Goal: Task Accomplishment & Management: Manage account settings

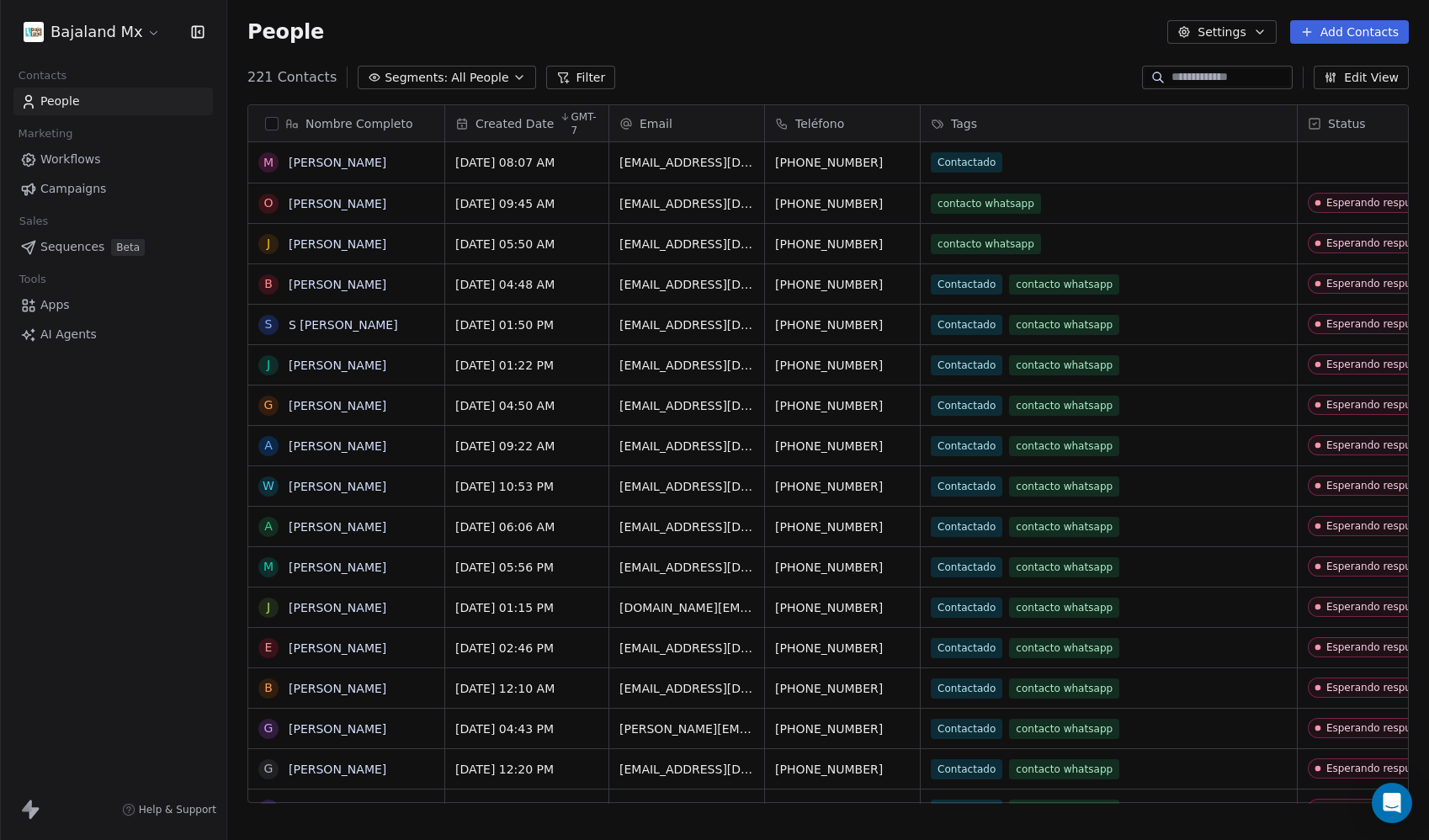
scroll to position [726, 1189]
click at [71, 36] on html "Bajaland Mx Contacts People Marketing Workflows Campaigns Sales Sequences Beta …" at bounding box center [714, 420] width 1429 height 840
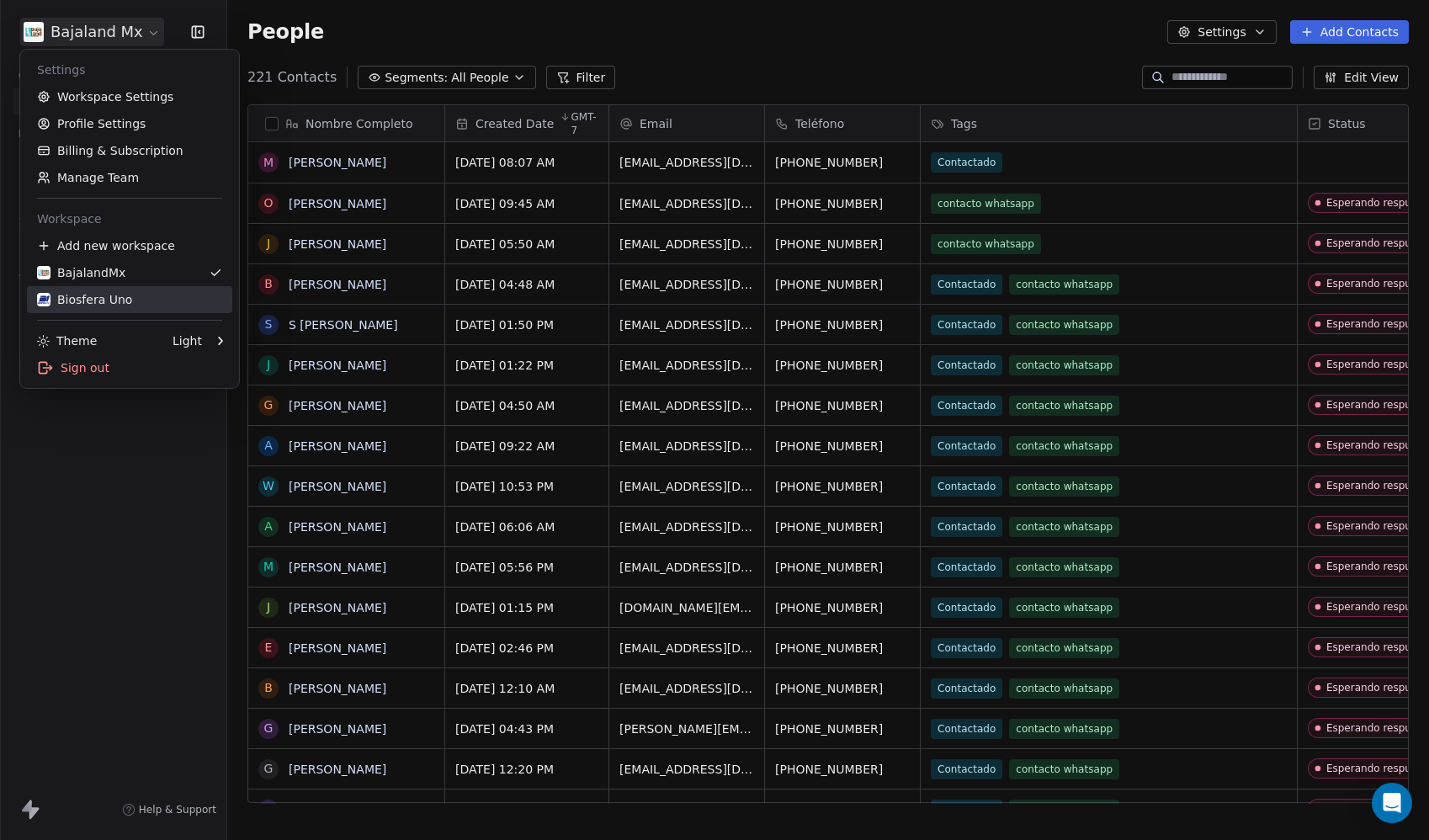
click at [114, 292] on div "Biosfera Uno" at bounding box center [85, 299] width 96 height 17
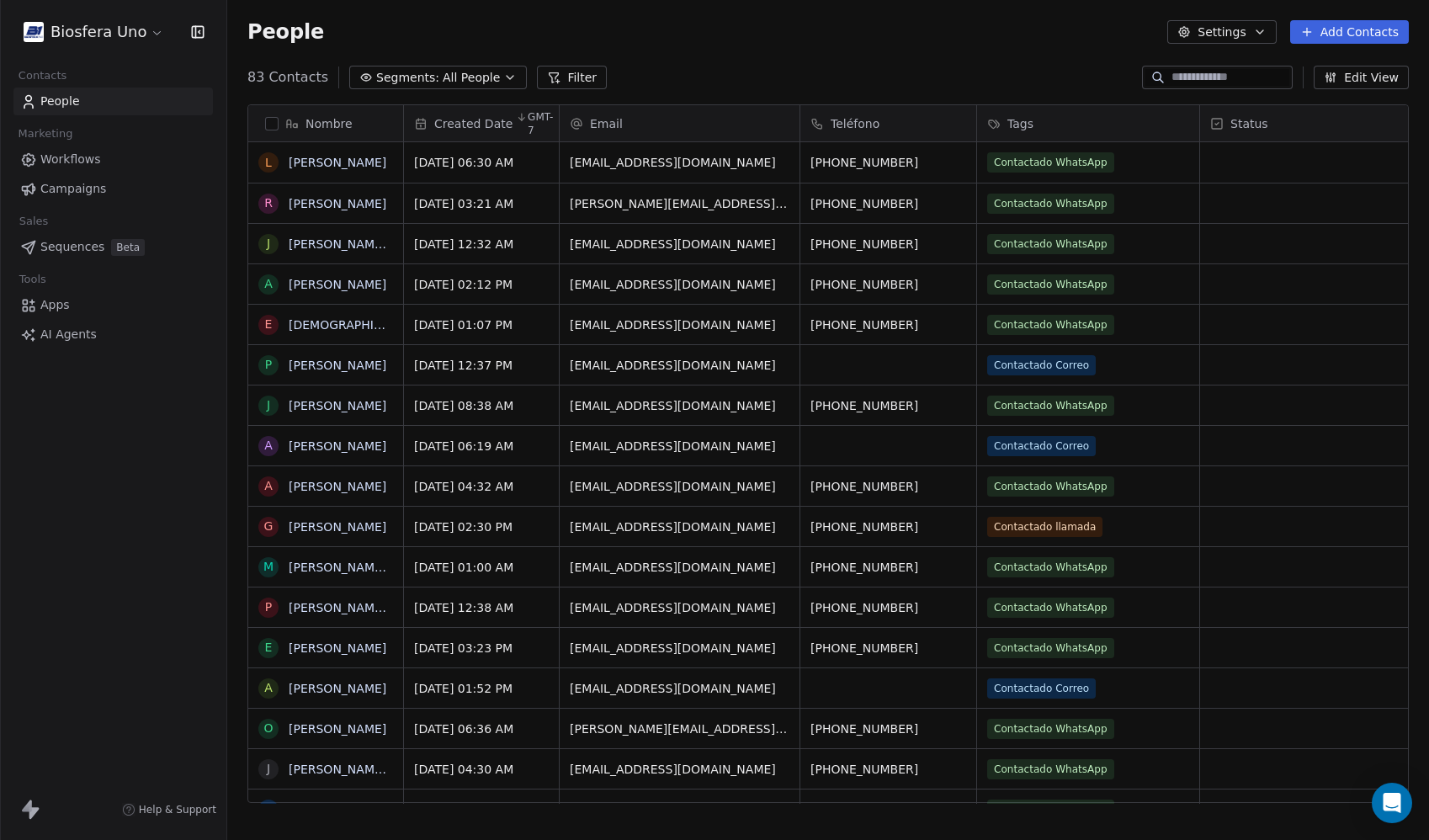
scroll to position [726, 1189]
click at [1369, 33] on button "Add Contacts" at bounding box center [1350, 32] width 119 height 23
click at [1302, 96] on span "Import from CSV" at bounding box center [1346, 96] width 97 height 18
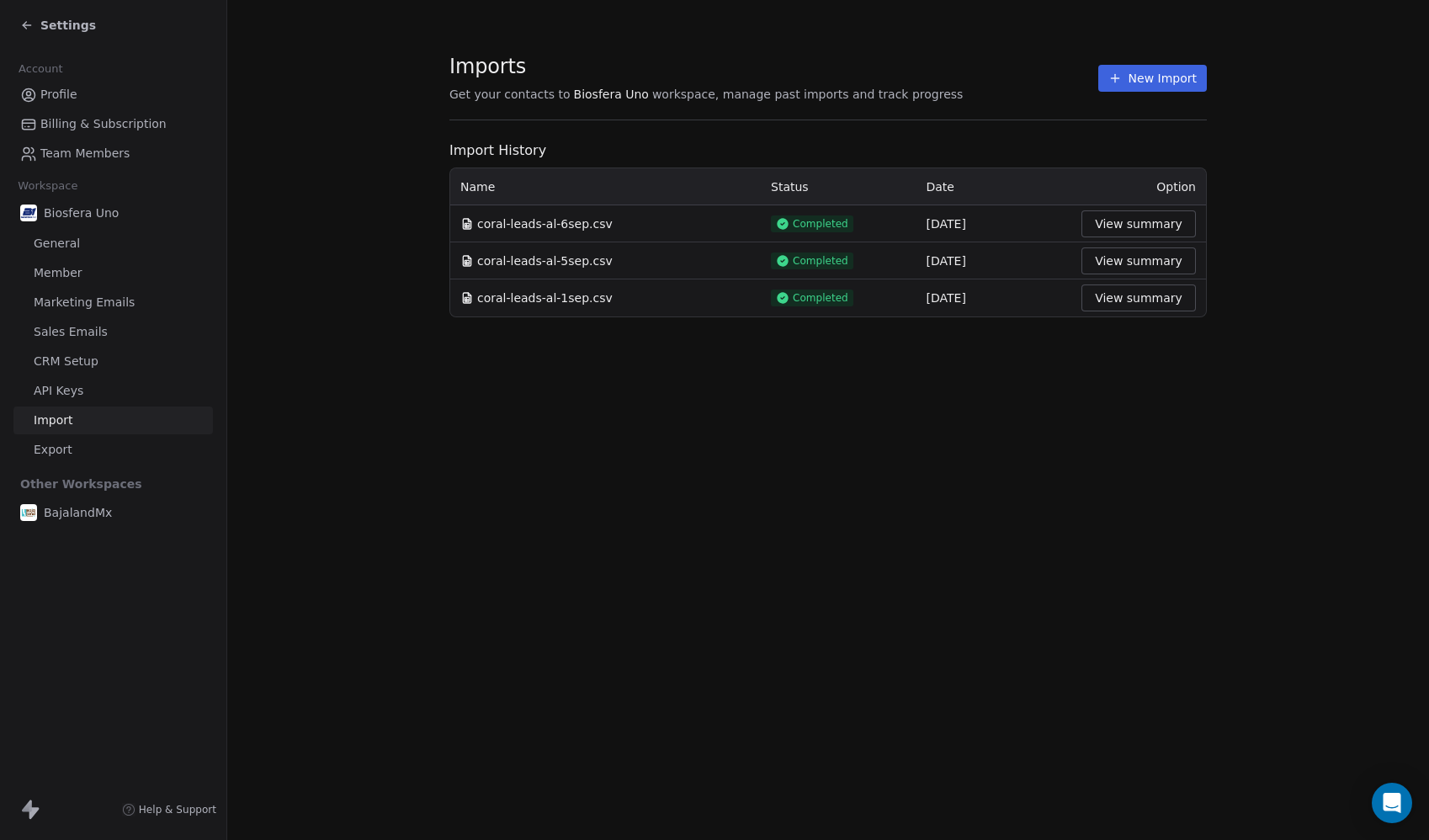
click at [1162, 86] on button "New Import" at bounding box center [1153, 78] width 108 height 27
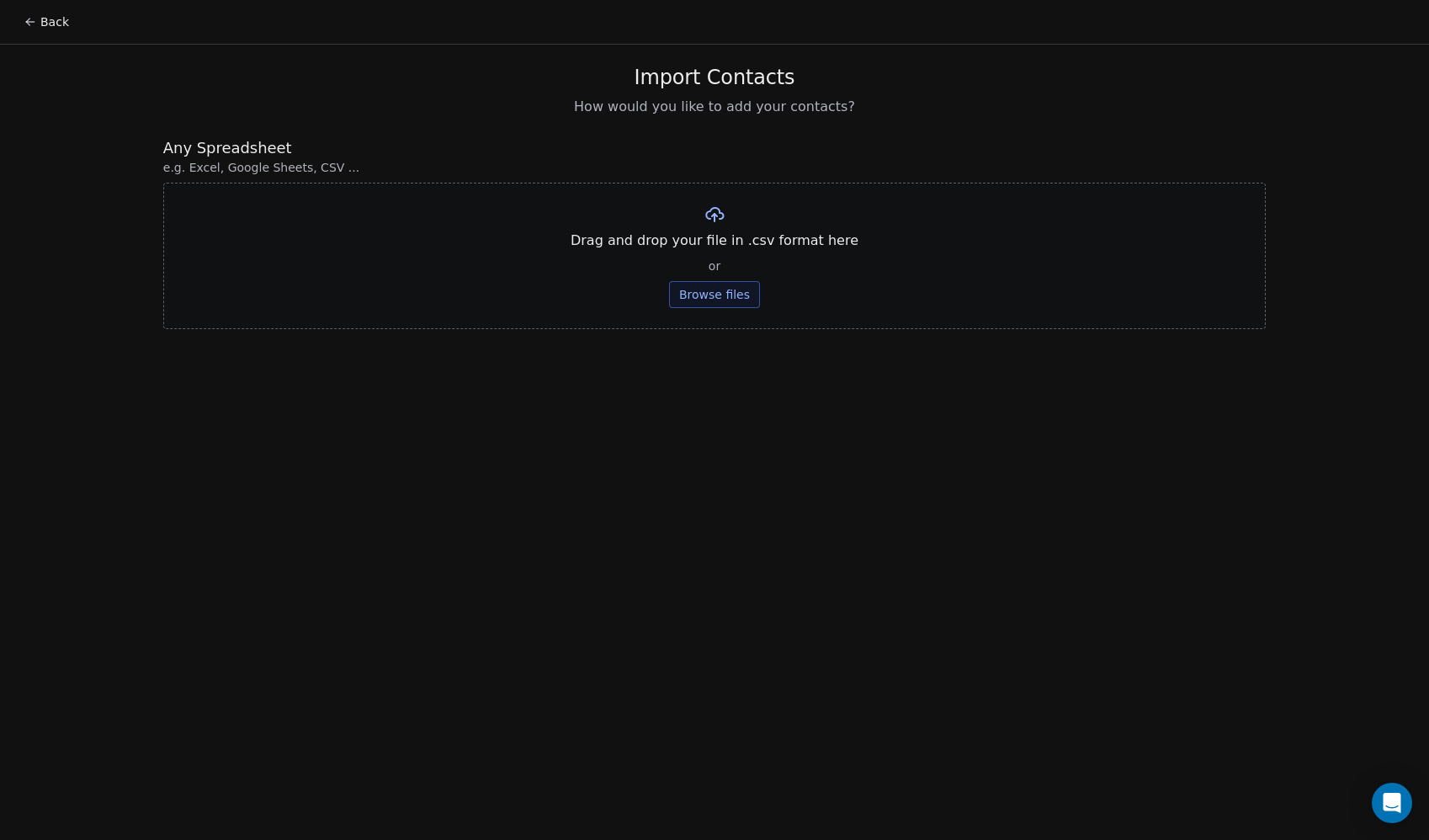
click at [710, 305] on button "Browse files" at bounding box center [714, 295] width 91 height 27
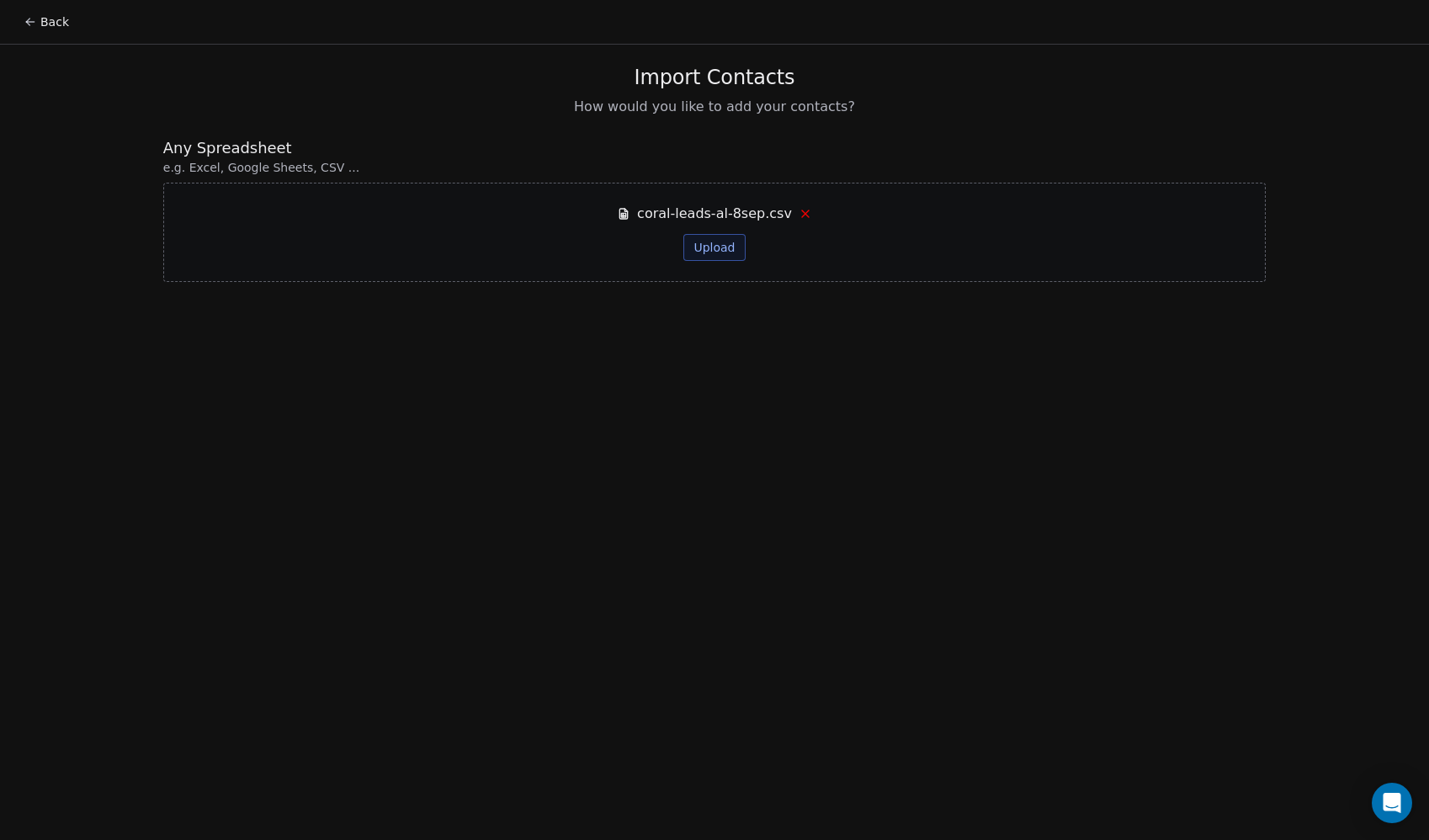
click at [708, 248] on button "Upload" at bounding box center [714, 248] width 61 height 27
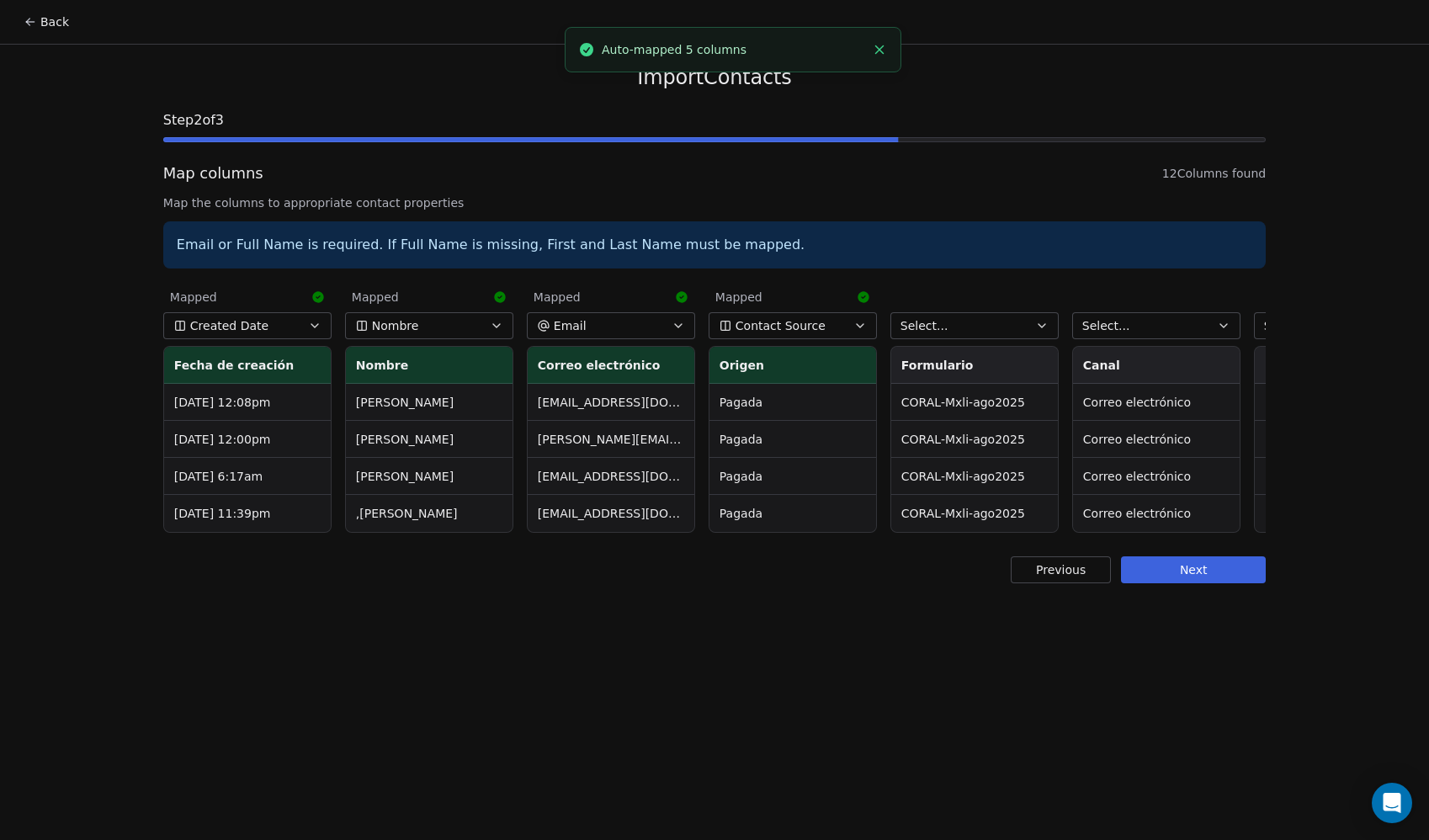
click at [756, 325] on span "Contact Source" at bounding box center [781, 325] width 90 height 17
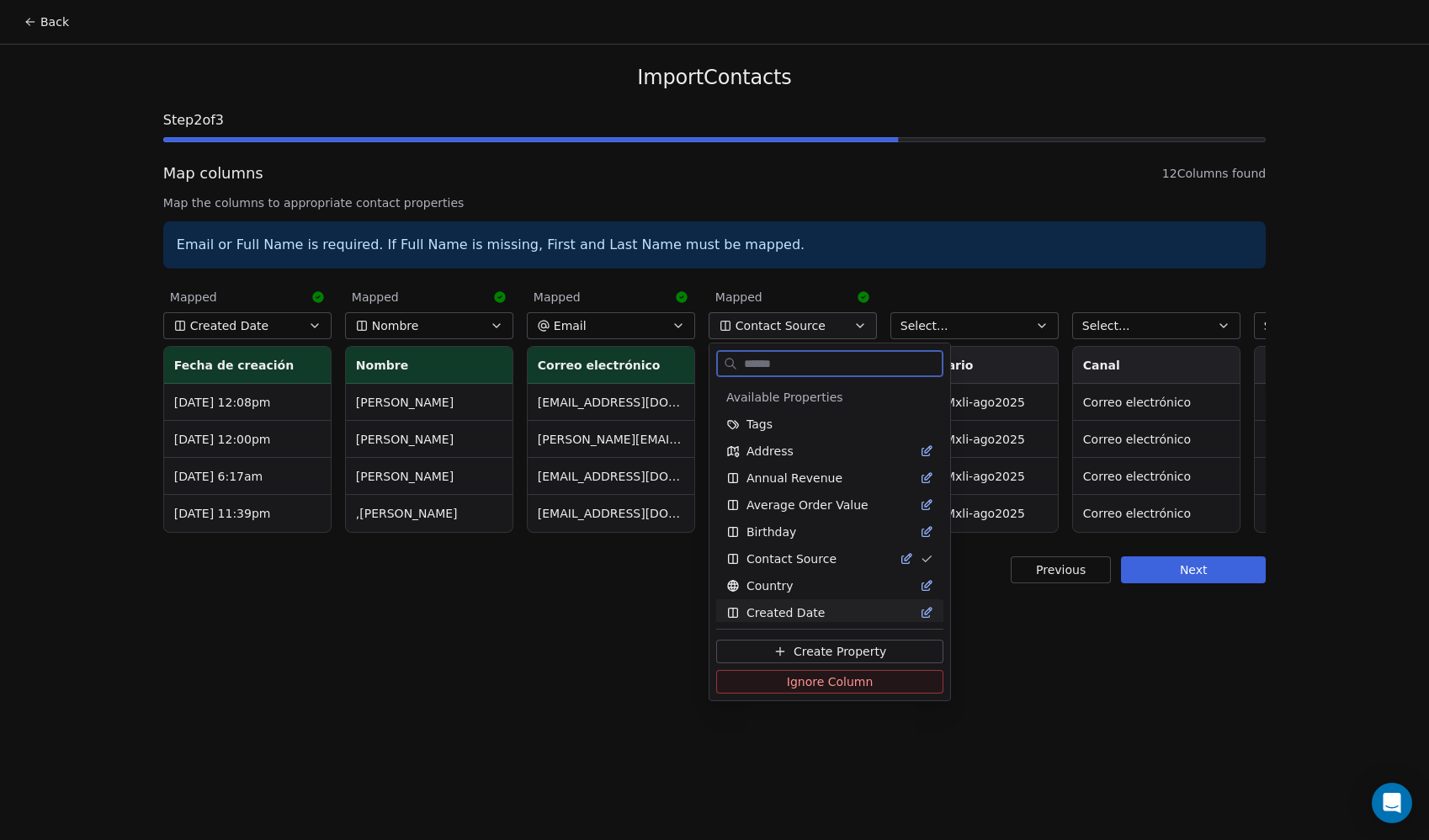
click at [837, 694] on div "Create Property Ignore Column" at bounding box center [829, 663] width 241 height 71
click at [837, 687] on span "Ignore Column" at bounding box center [830, 681] width 87 height 17
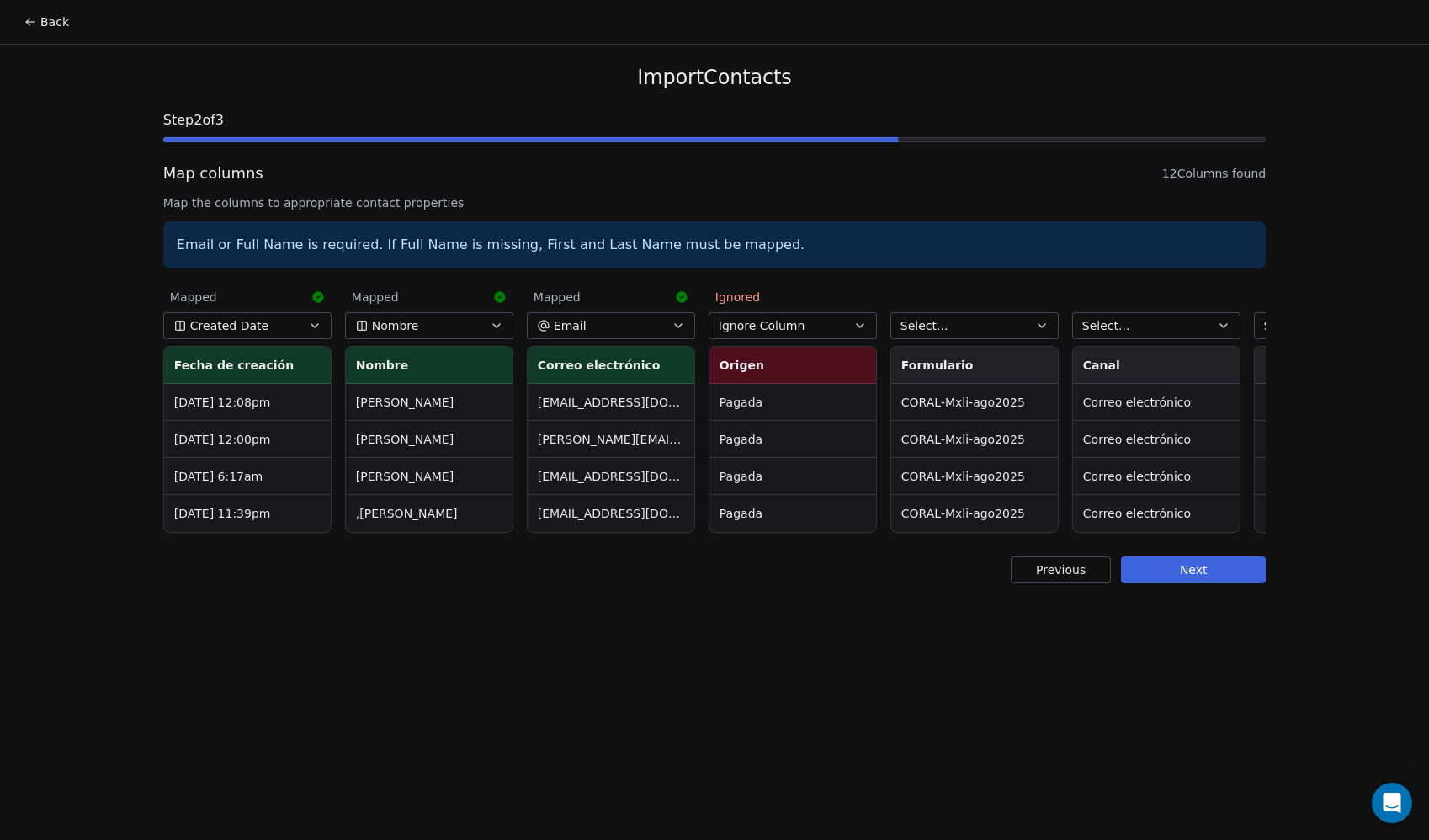
click at [961, 333] on button "Select..." at bounding box center [975, 325] width 169 height 27
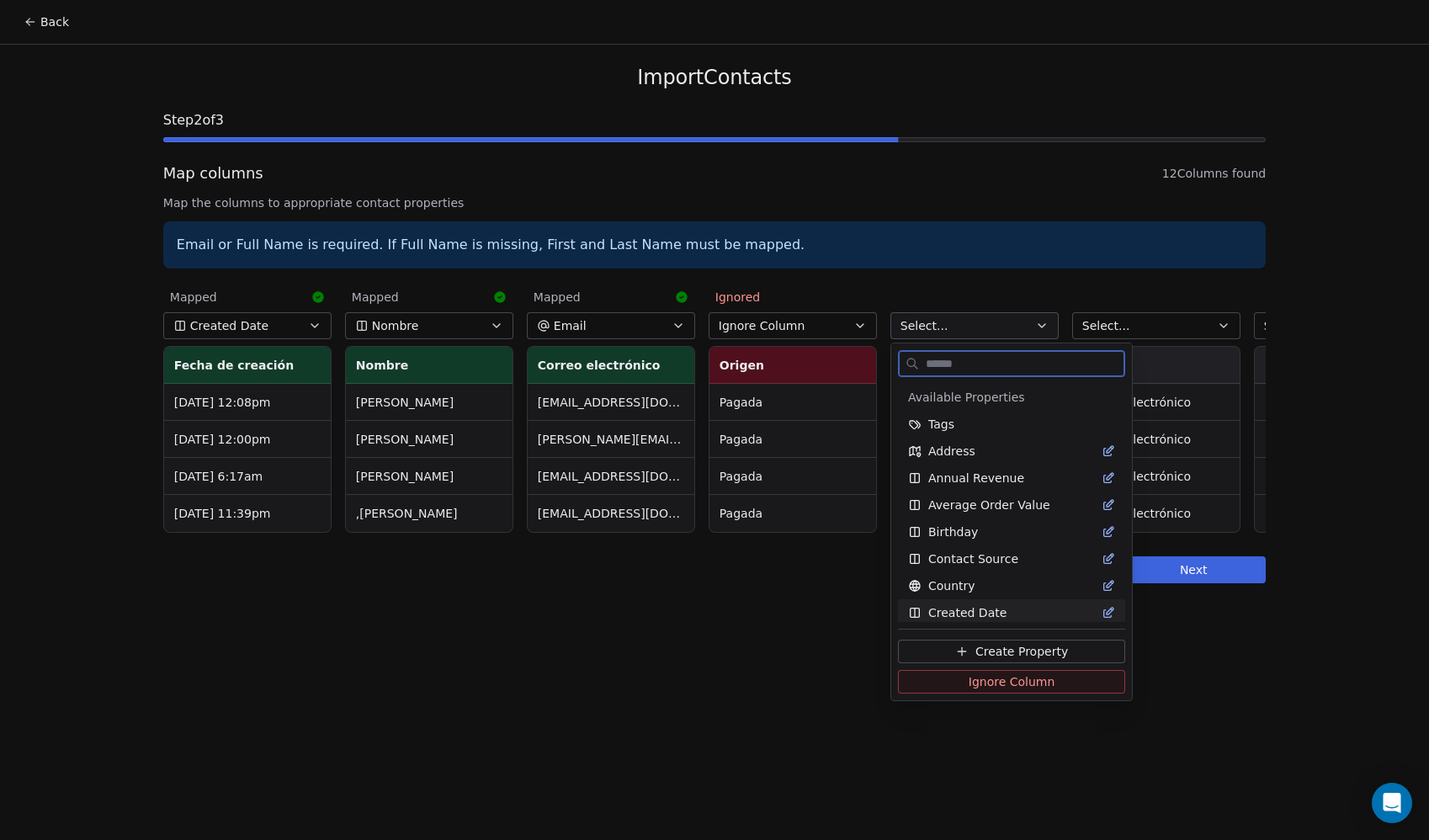
click at [969, 676] on span "Ignore Column" at bounding box center [1012, 681] width 87 height 17
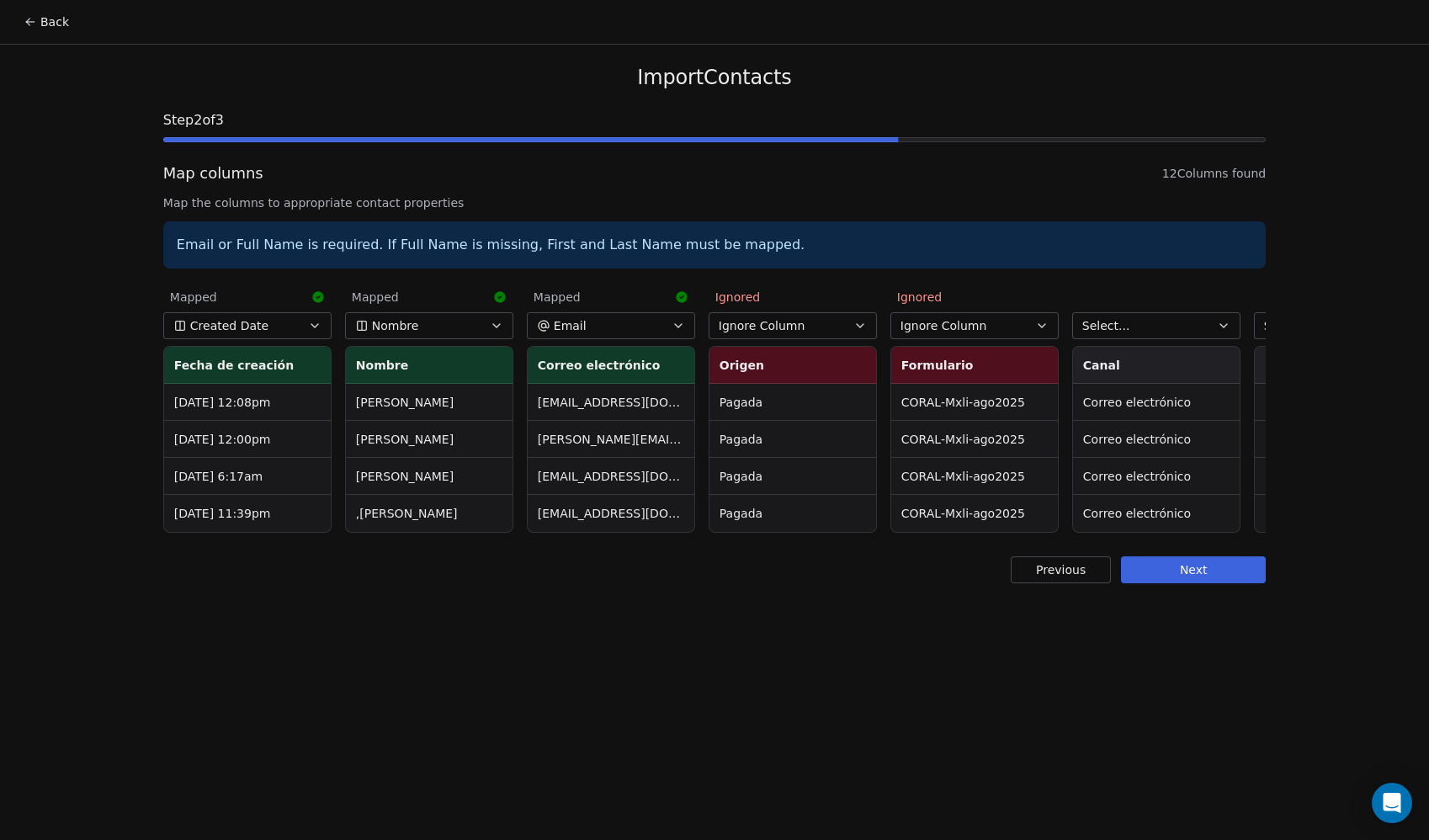
click at [1124, 328] on span "Select..." at bounding box center [1106, 325] width 48 height 17
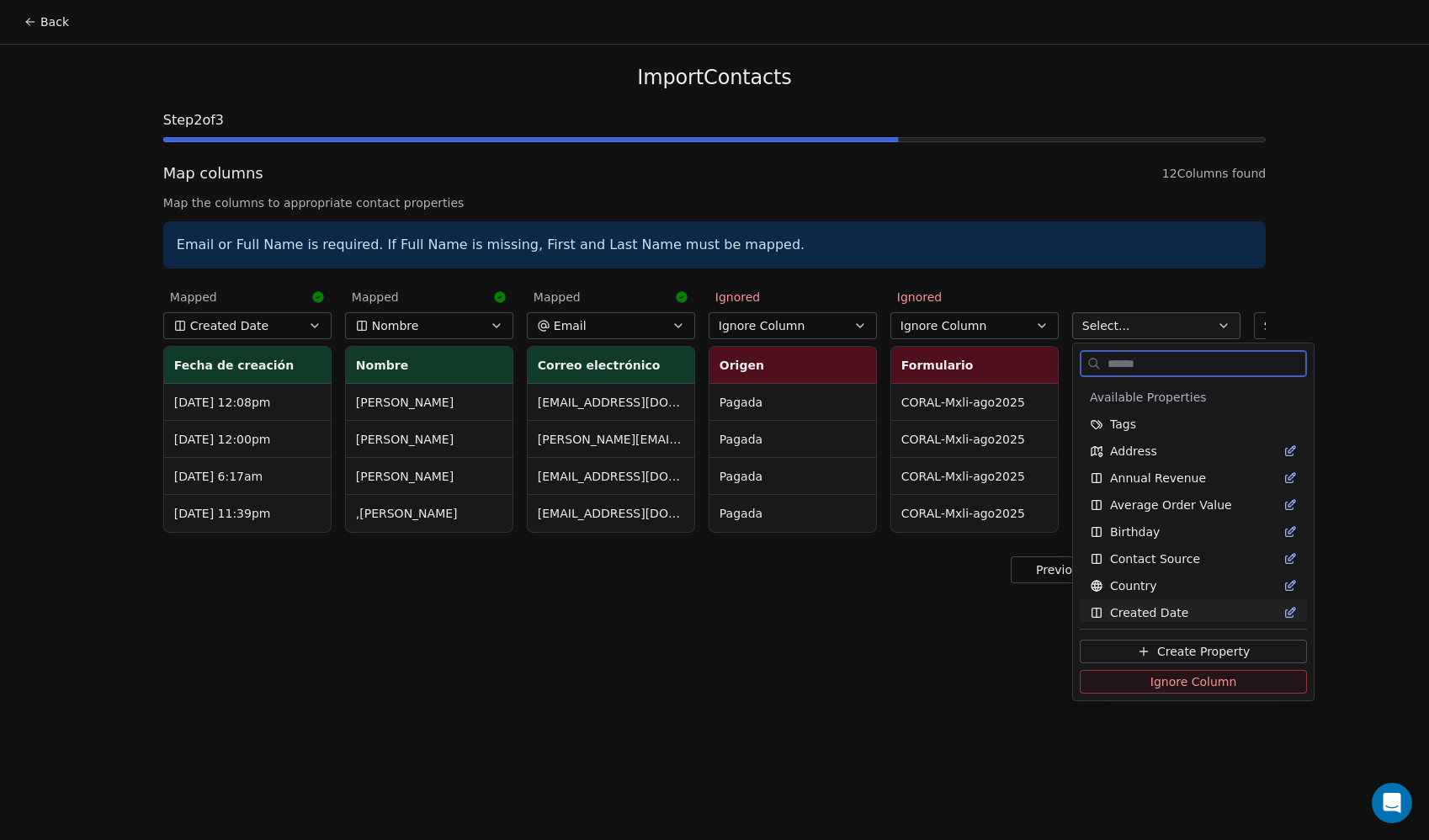
click at [1127, 680] on button "Ignore Column" at bounding box center [1194, 681] width 227 height 23
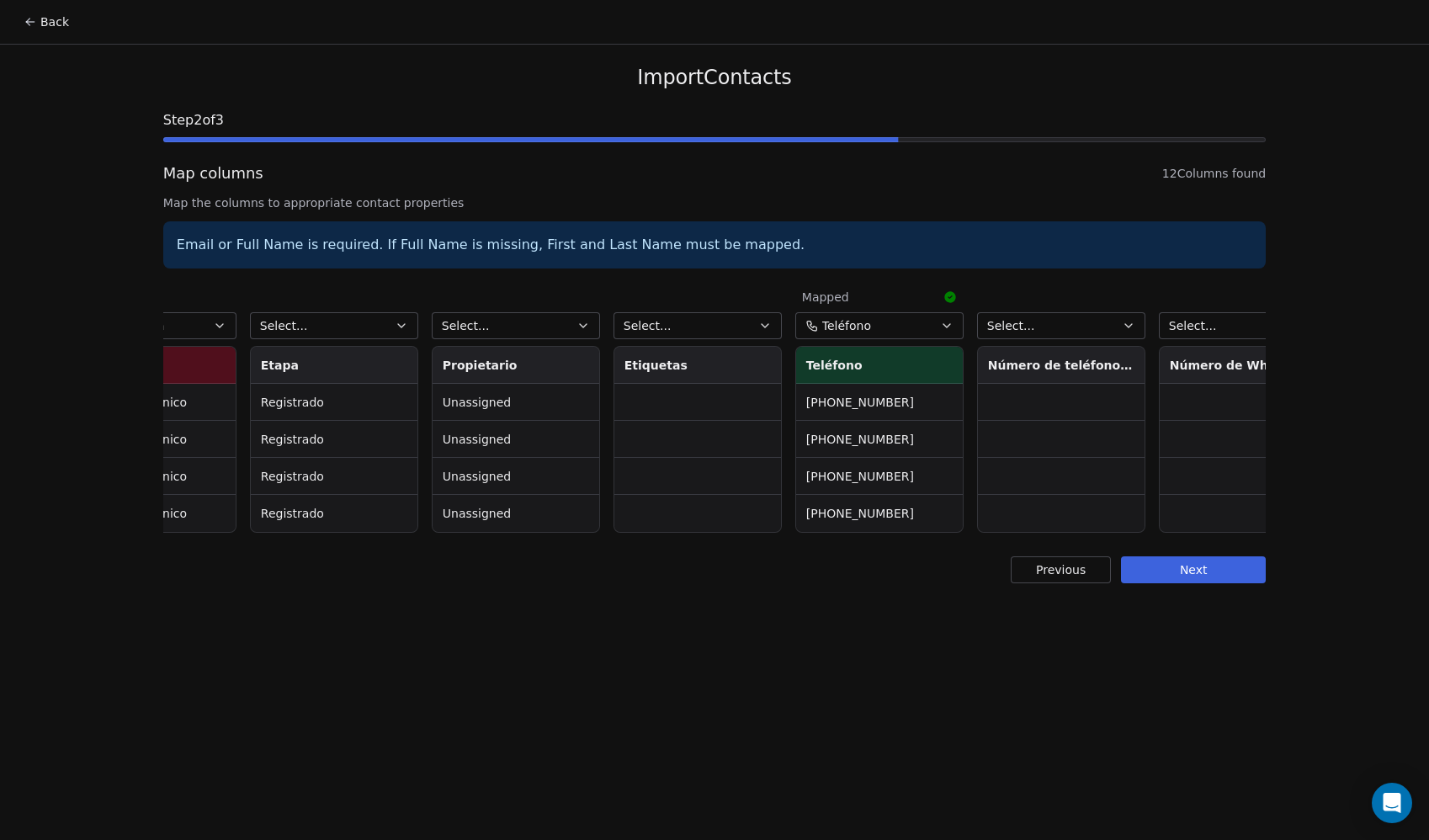
scroll to position [0, 1007]
click at [339, 321] on button "Select..." at bounding box center [332, 325] width 169 height 27
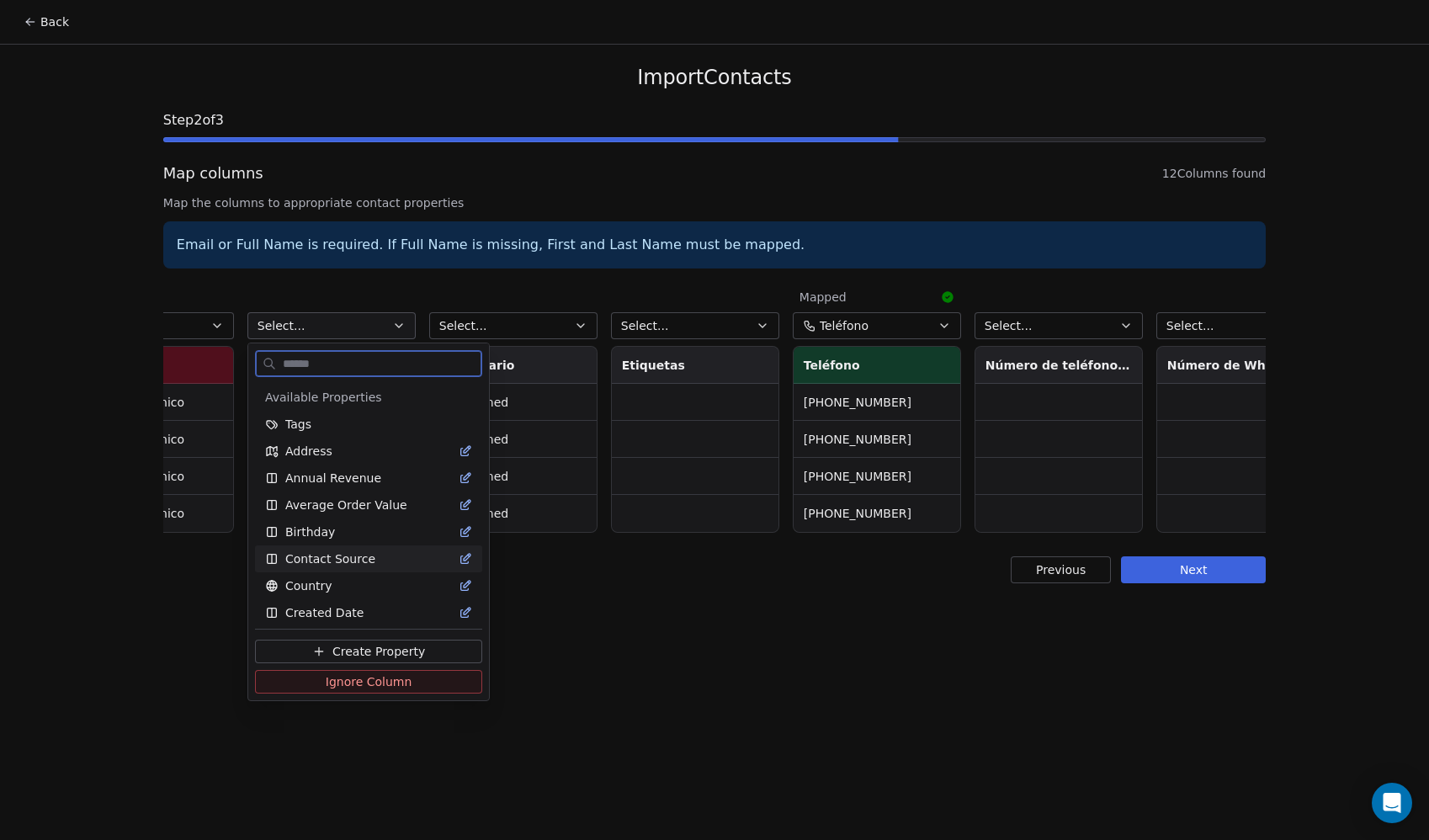
click at [372, 687] on span "Ignore Column" at bounding box center [369, 681] width 87 height 17
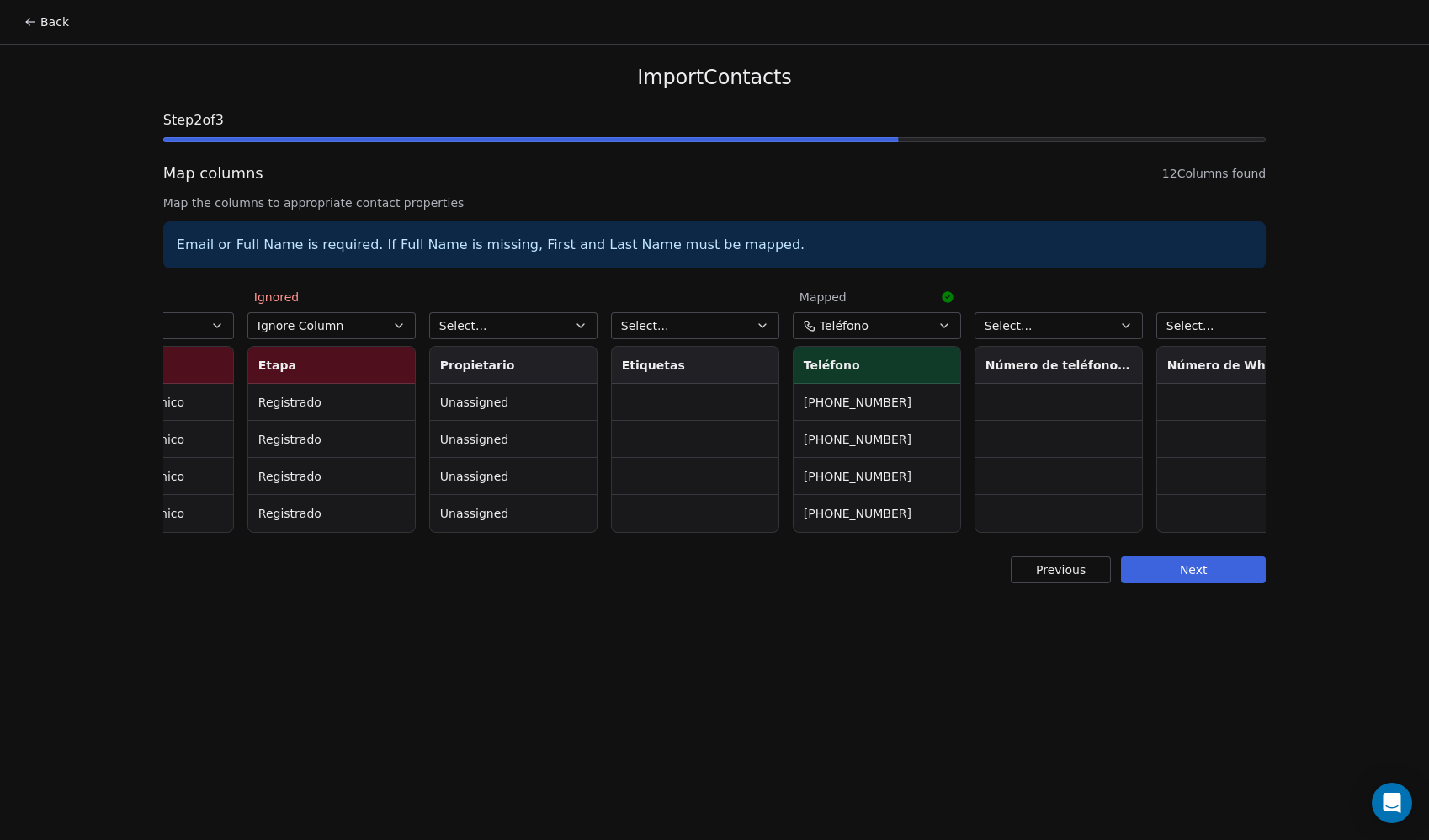
click at [535, 321] on button "Select..." at bounding box center [513, 325] width 169 height 27
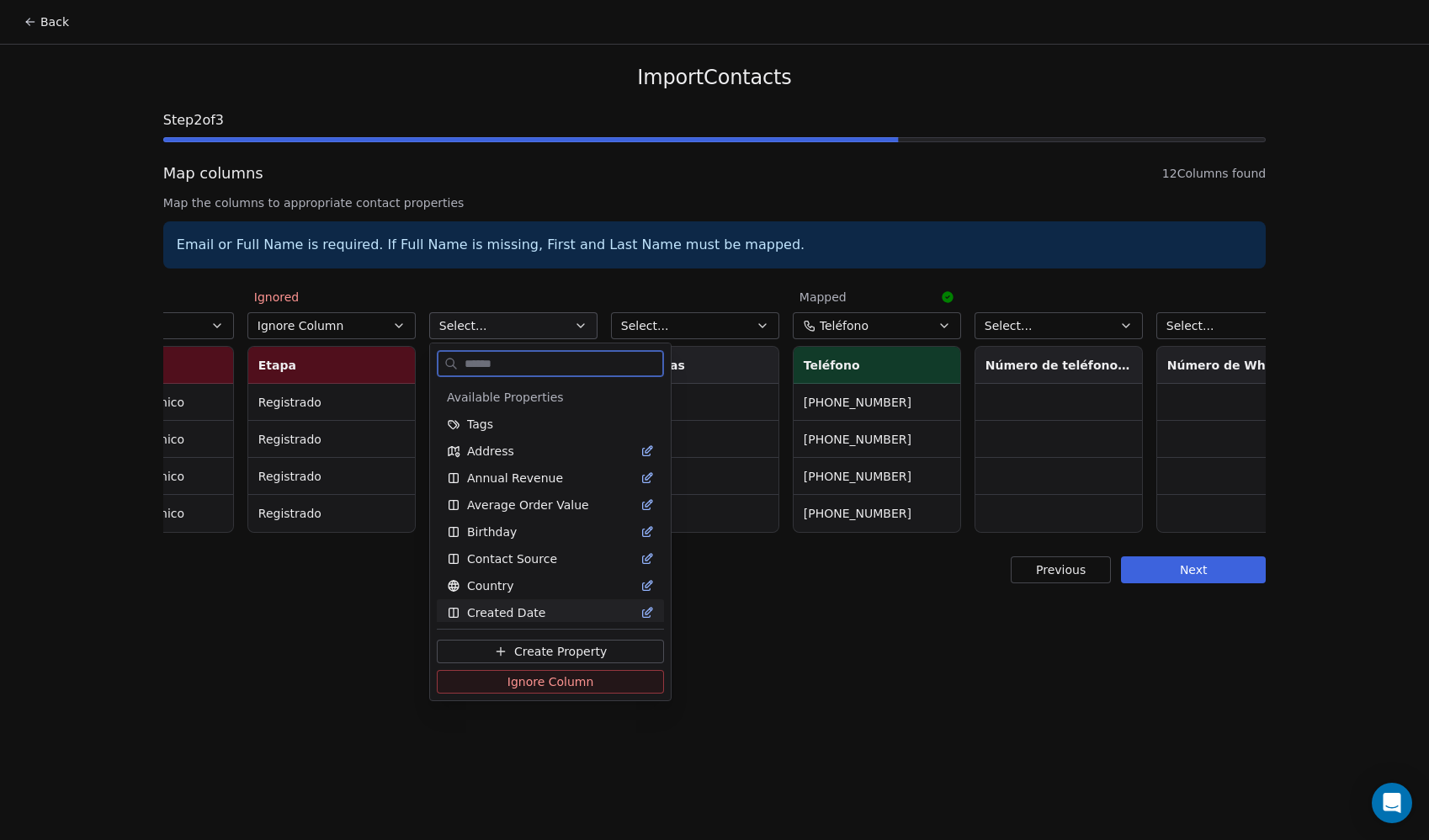
click at [527, 678] on span "Ignore Column" at bounding box center [551, 681] width 87 height 17
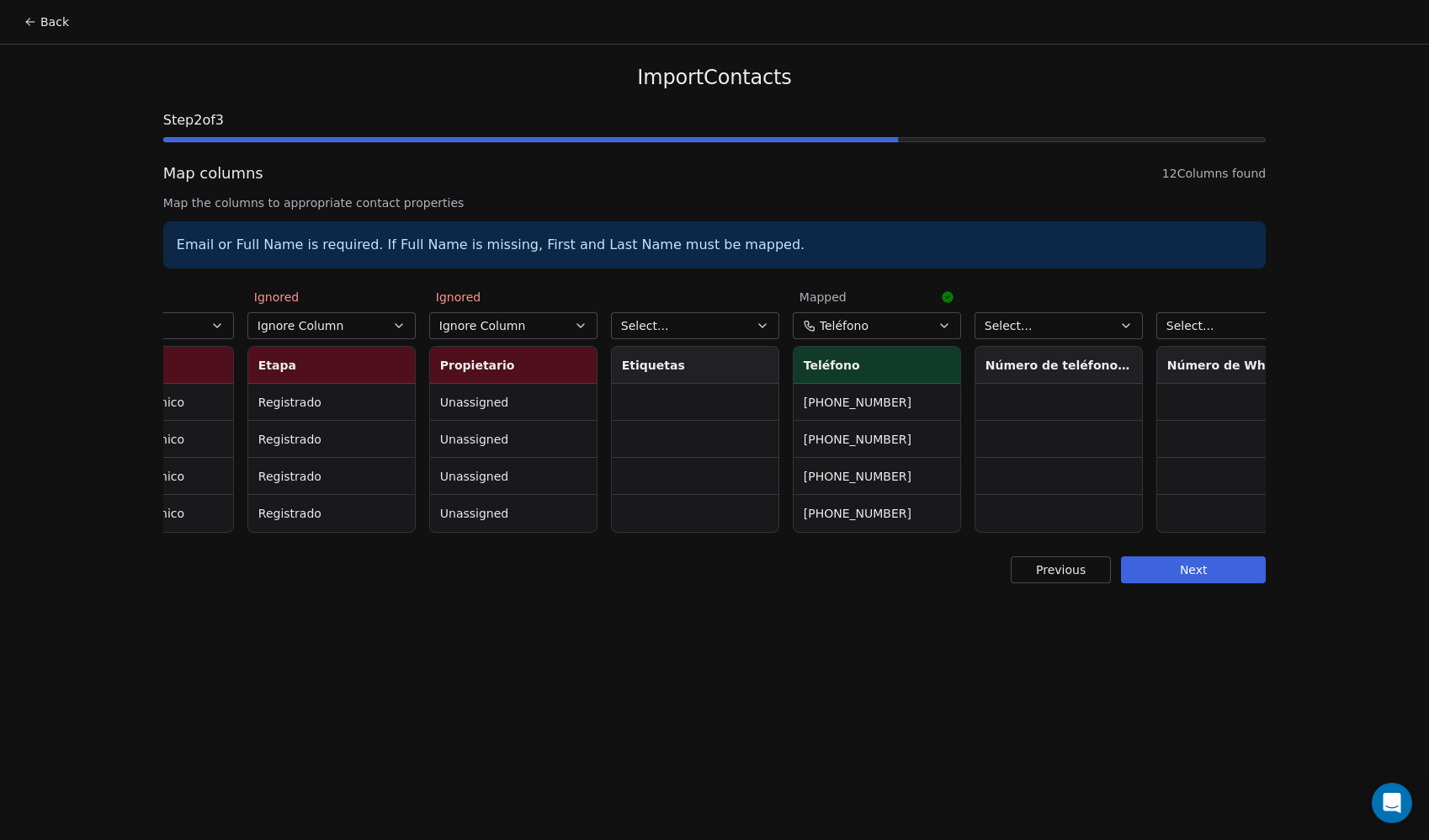
click at [649, 334] on button "Select..." at bounding box center [695, 325] width 169 height 27
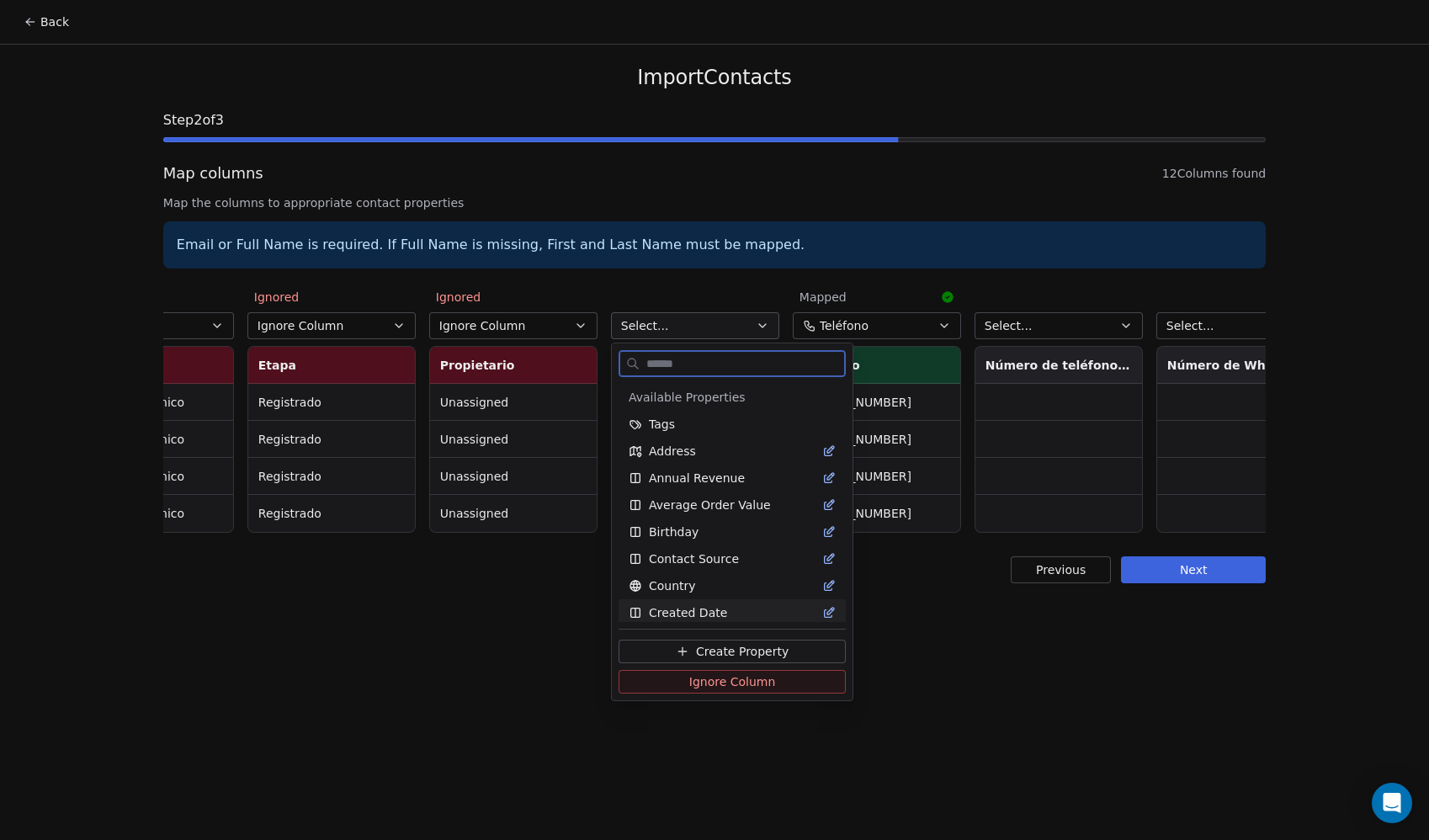
click at [680, 679] on button "Ignore Column" at bounding box center [732, 681] width 227 height 23
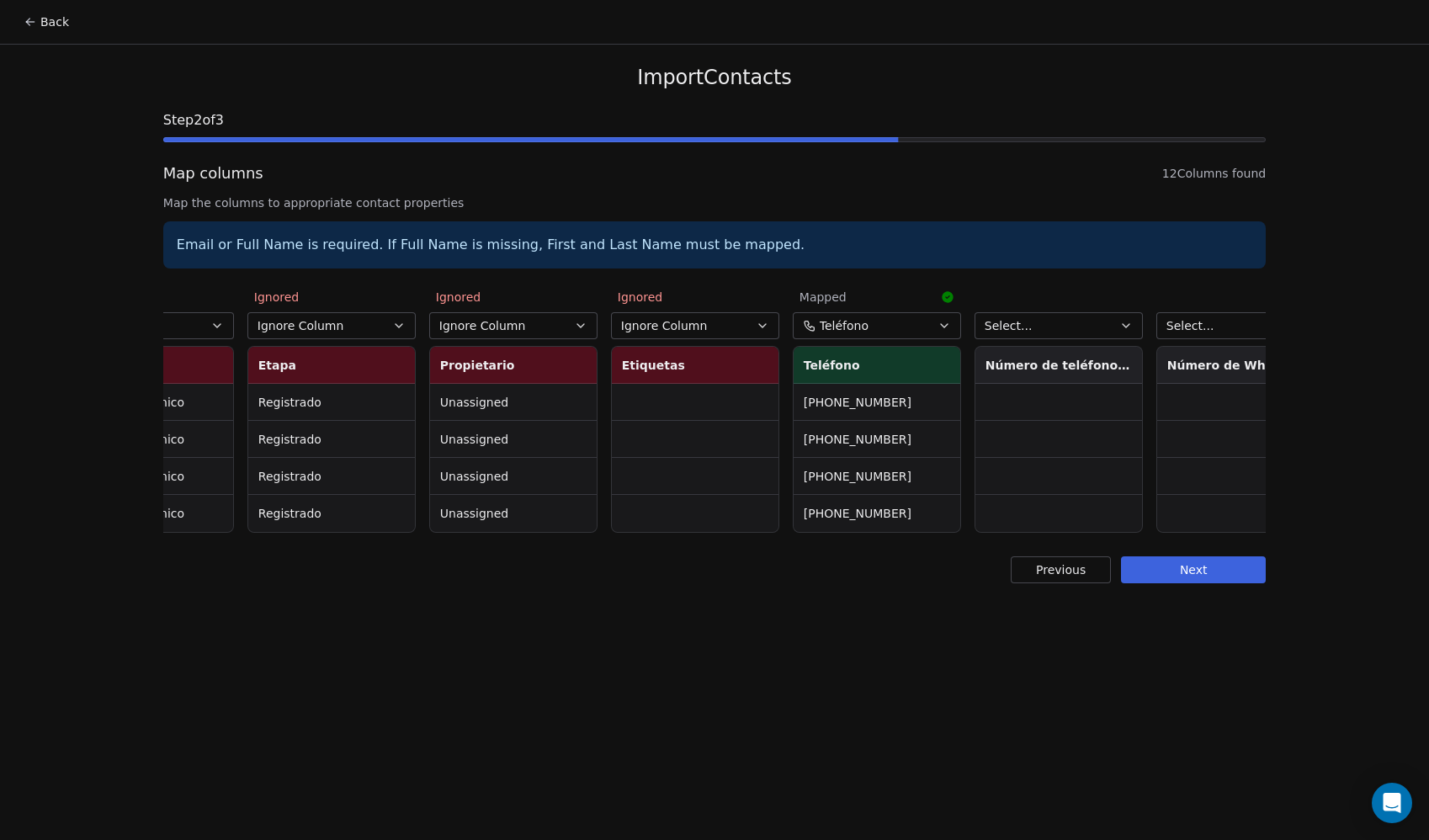
click at [1046, 334] on button "Select..." at bounding box center [1058, 325] width 169 height 27
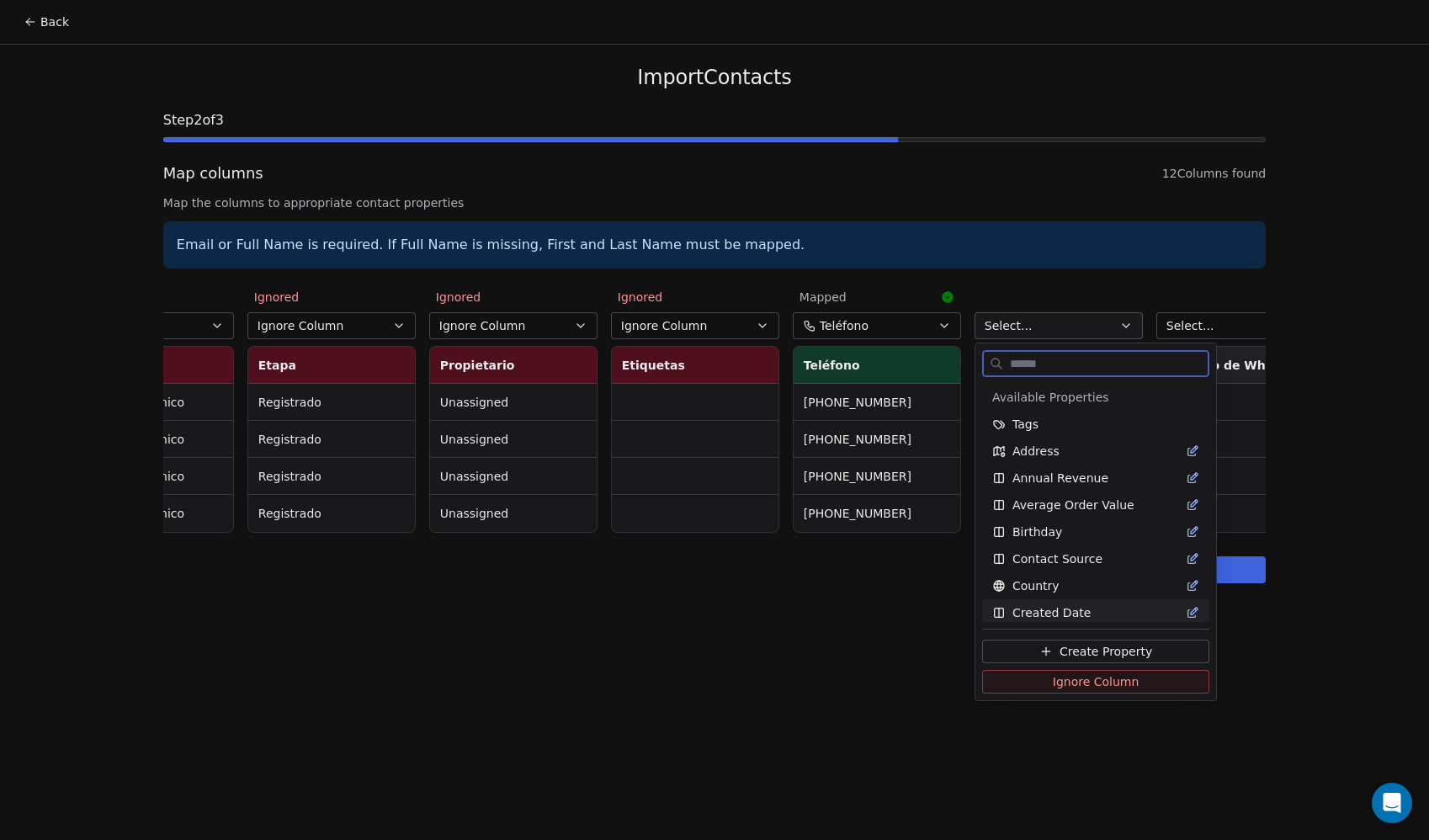
click at [1040, 680] on button "Ignore Column" at bounding box center [1096, 681] width 227 height 23
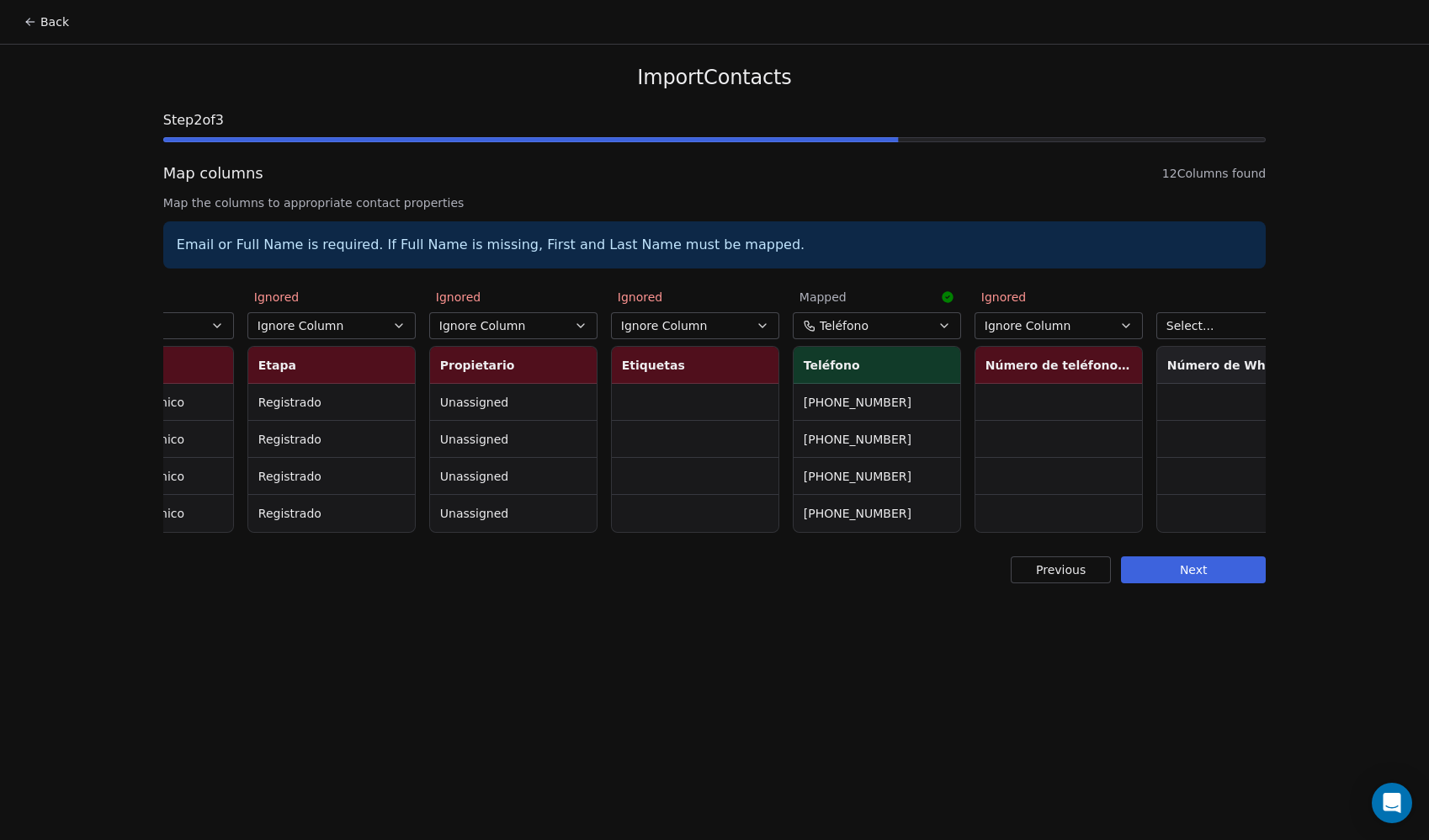
click at [1201, 336] on button "Select..." at bounding box center [1241, 325] width 169 height 27
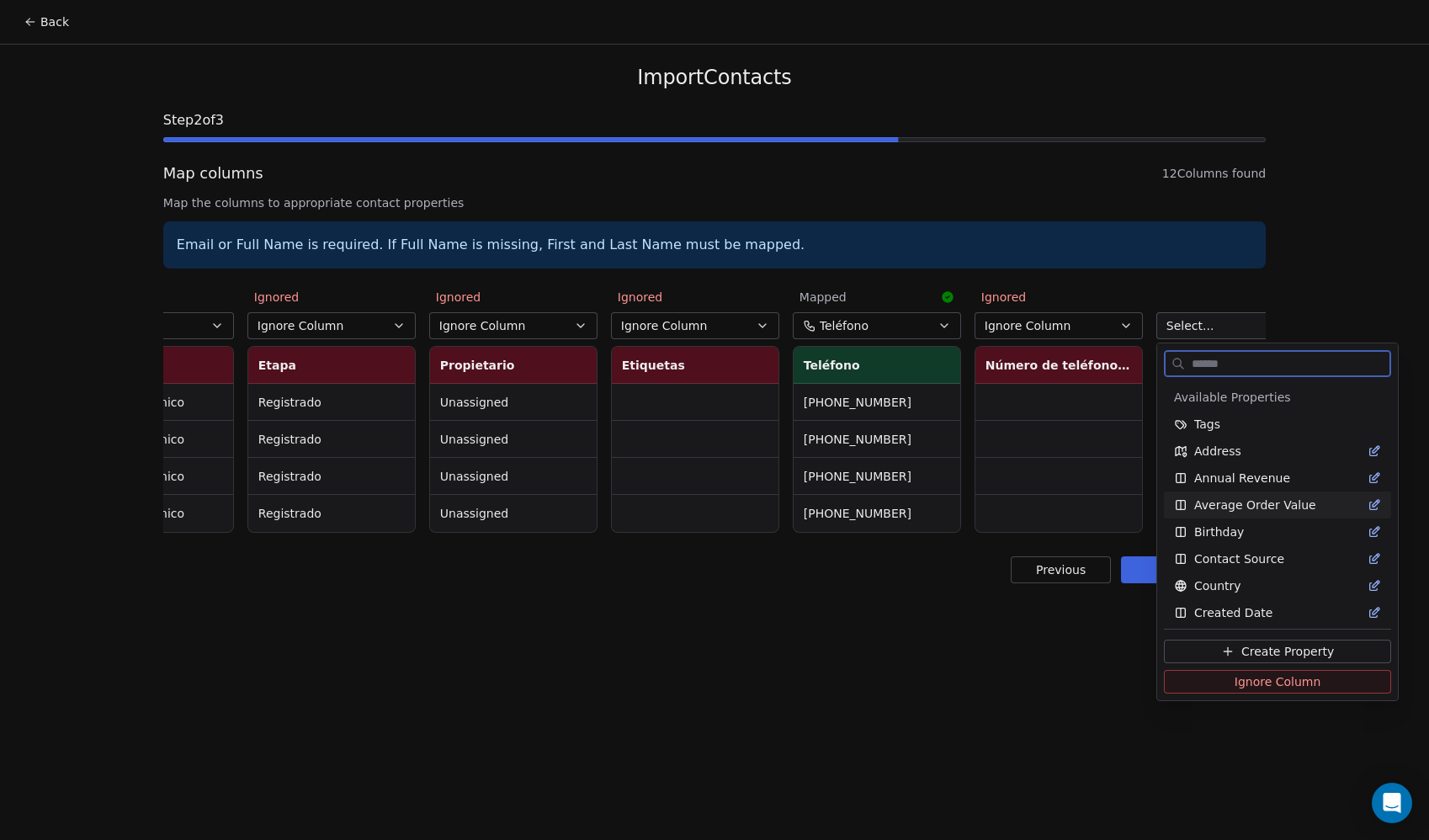
click at [1185, 678] on button "Ignore Column" at bounding box center [1278, 681] width 227 height 23
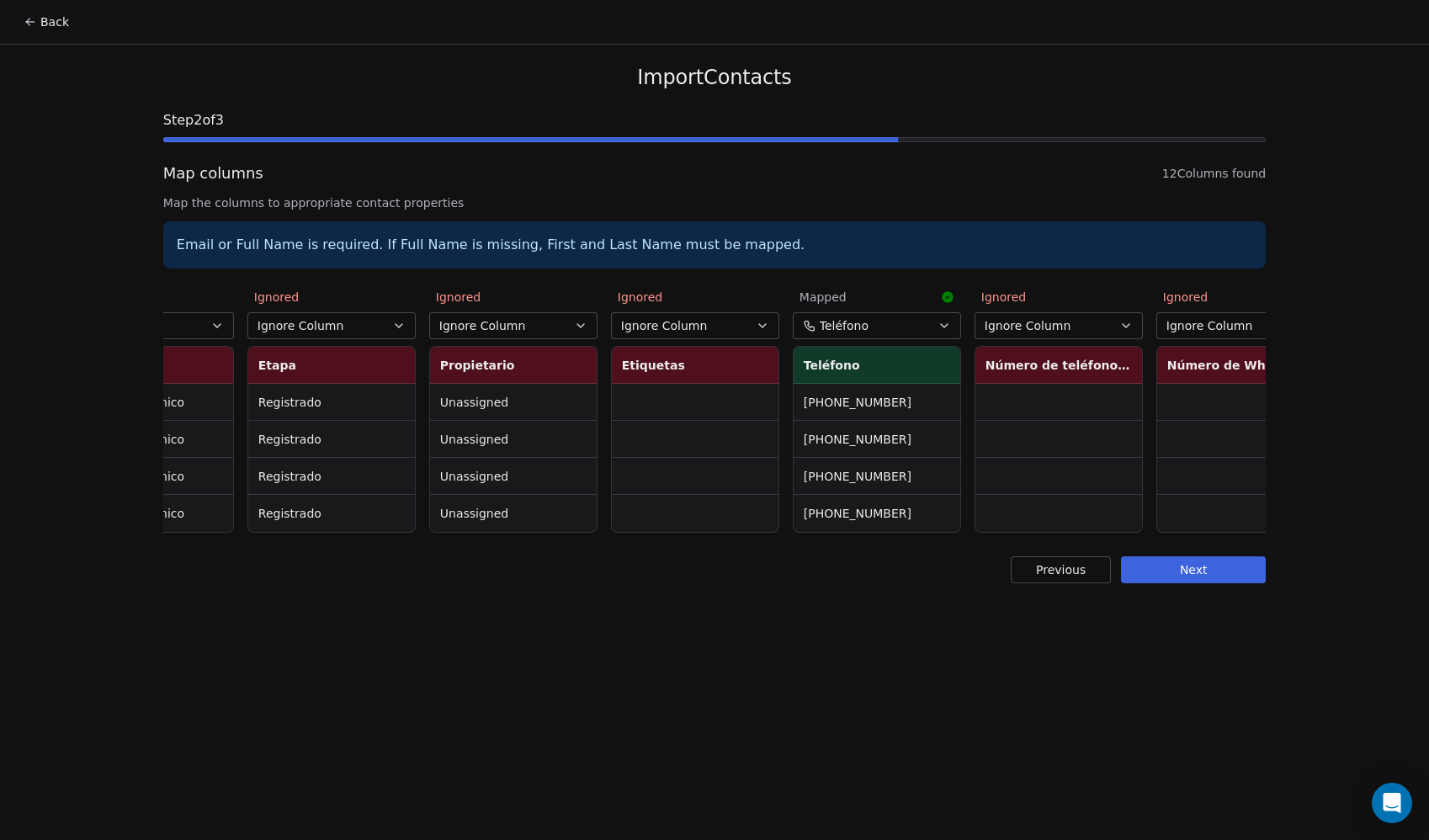
scroll to position [0, 1066]
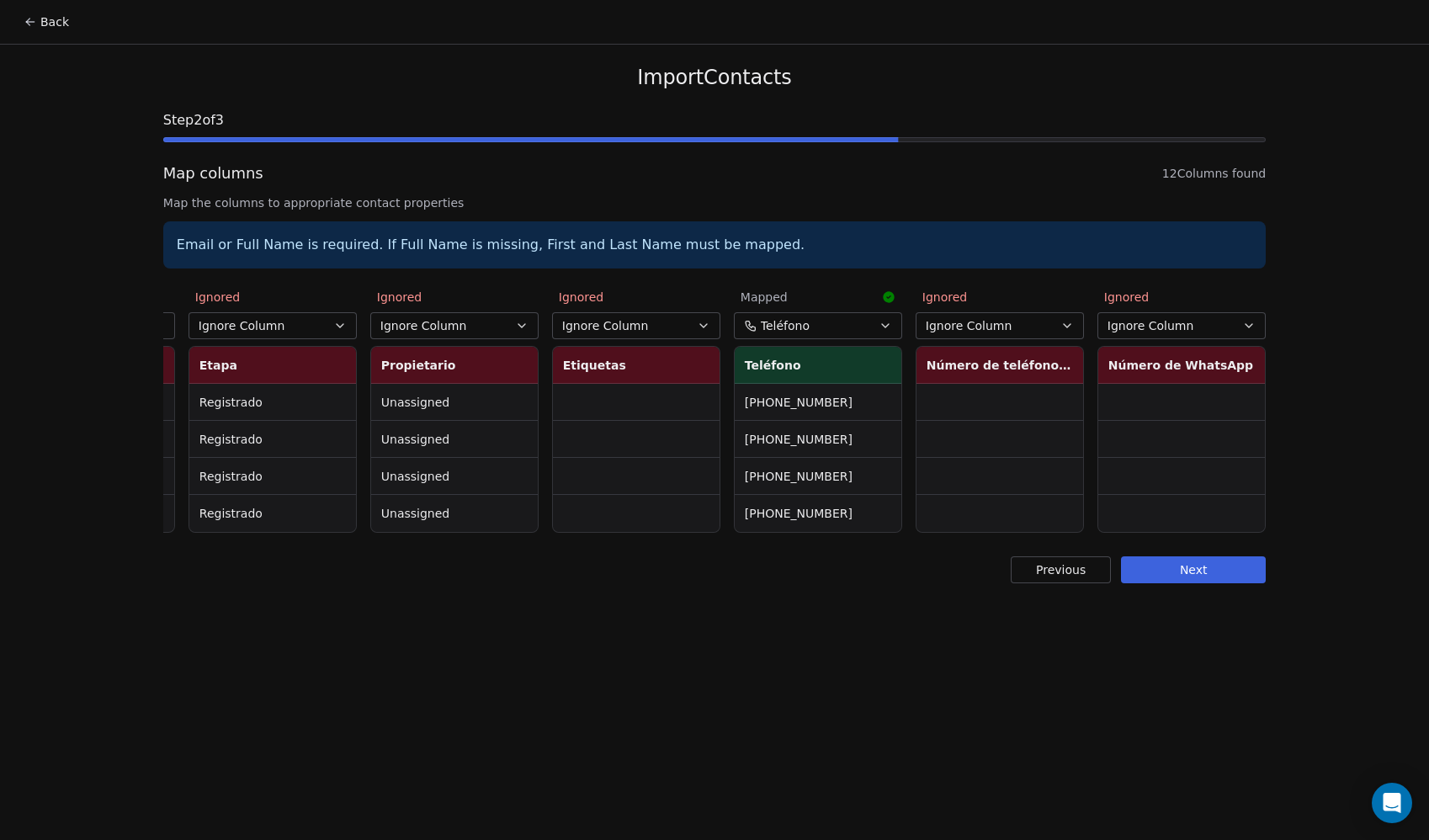
click at [1213, 583] on button "Next" at bounding box center [1194, 570] width 145 height 27
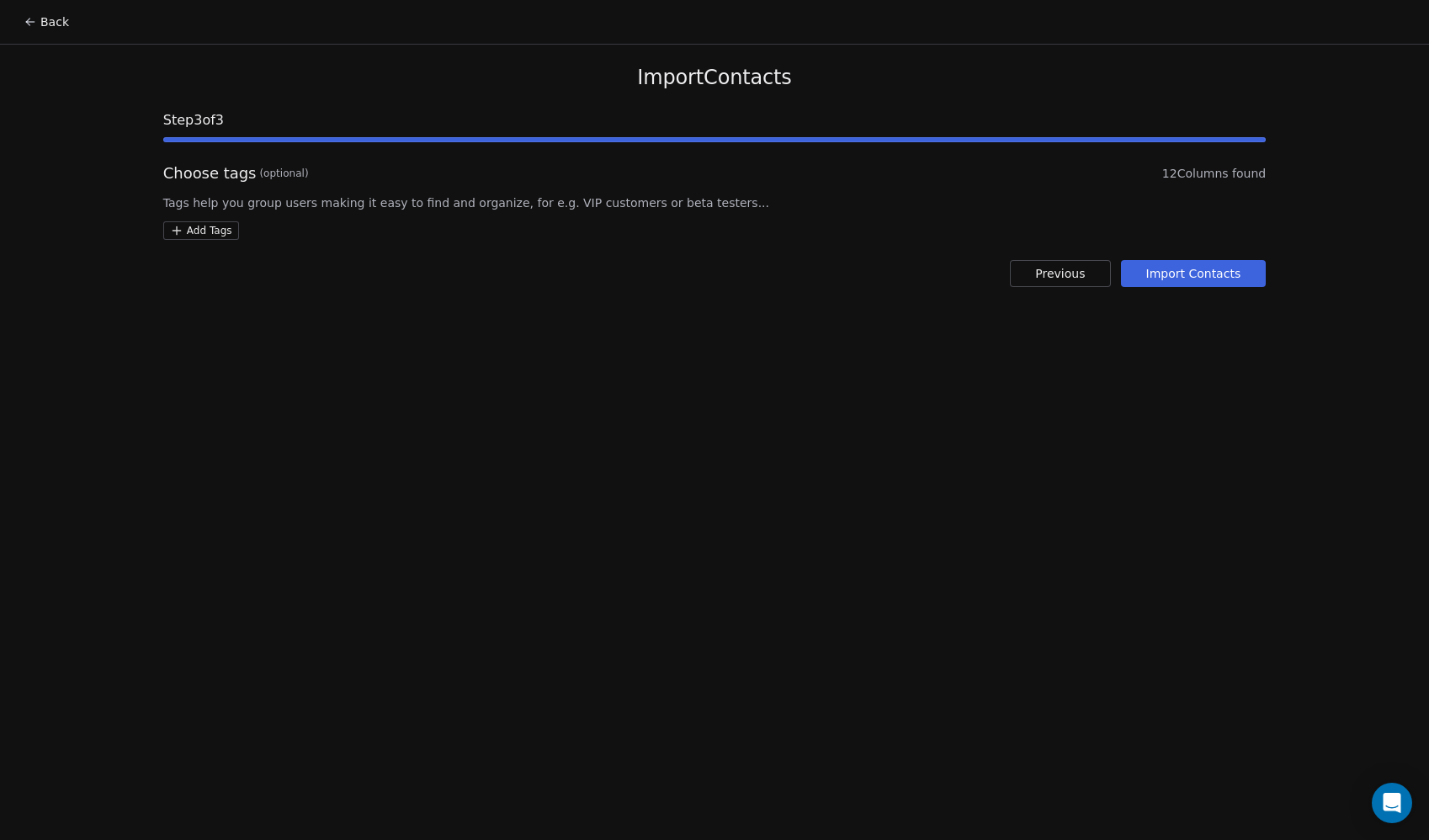
click at [1180, 270] on button "Import Contacts" at bounding box center [1195, 274] width 146 height 27
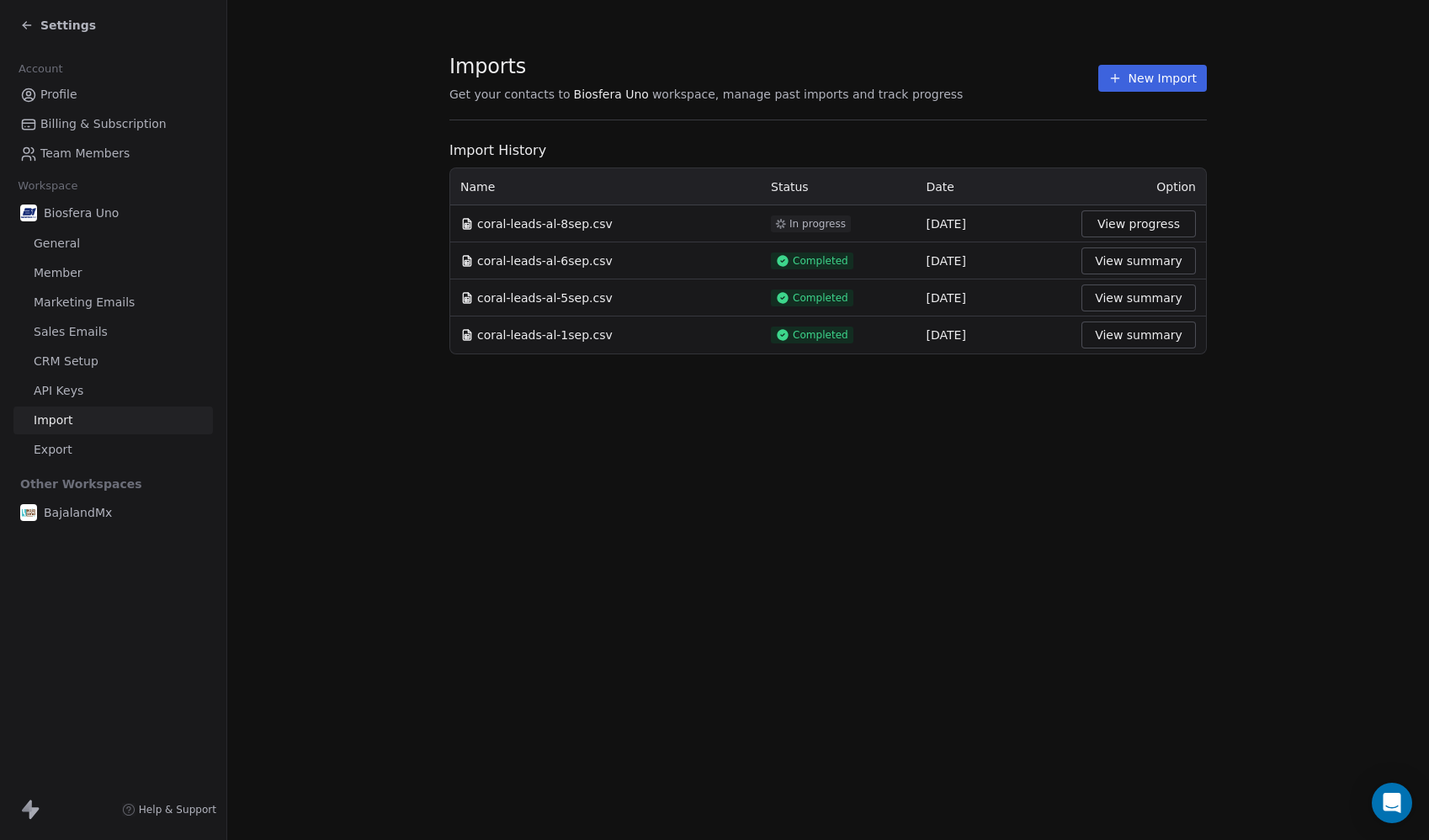
click at [32, 22] on icon at bounding box center [26, 25] width 14 height 14
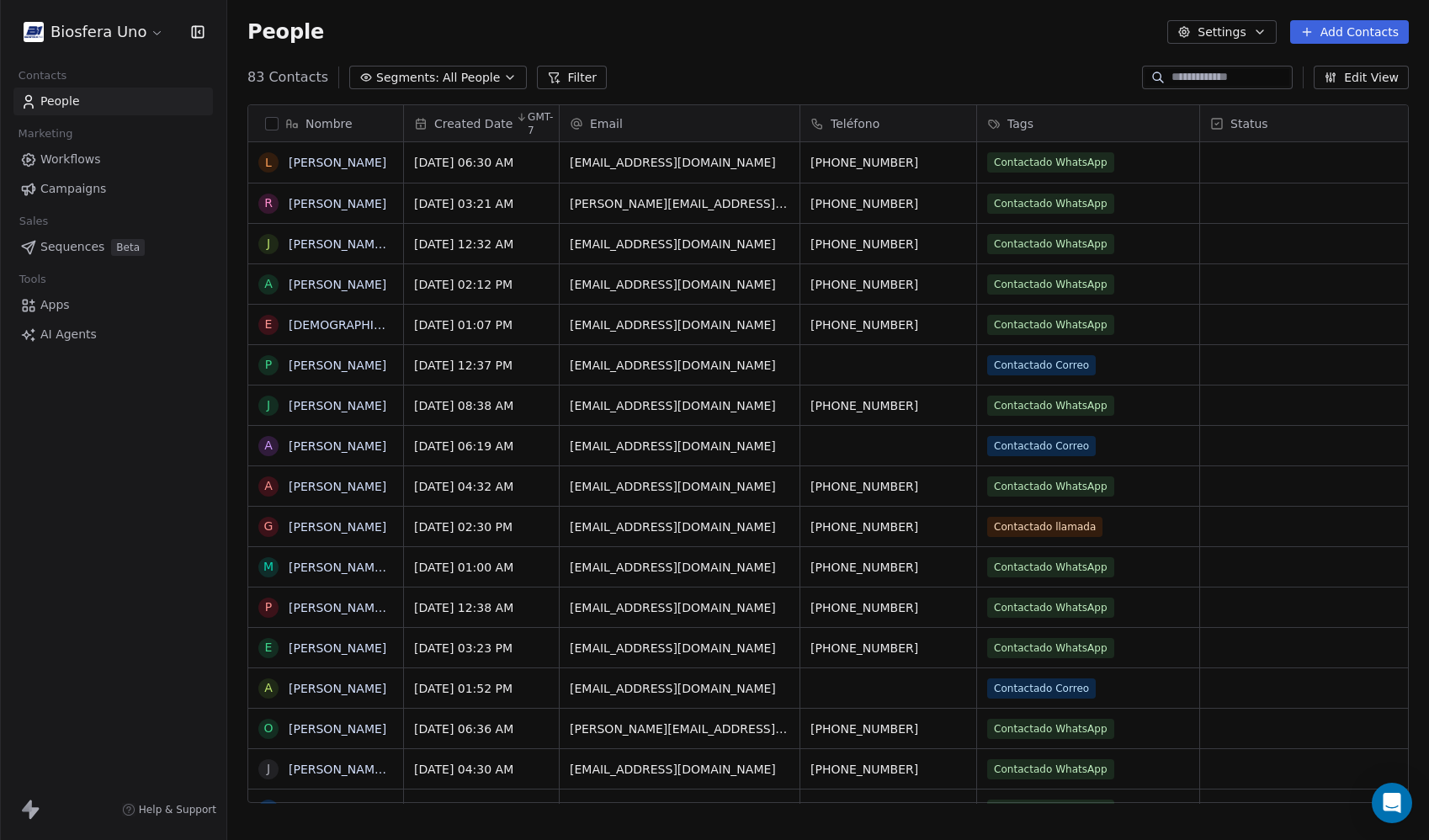
scroll to position [726, 1189]
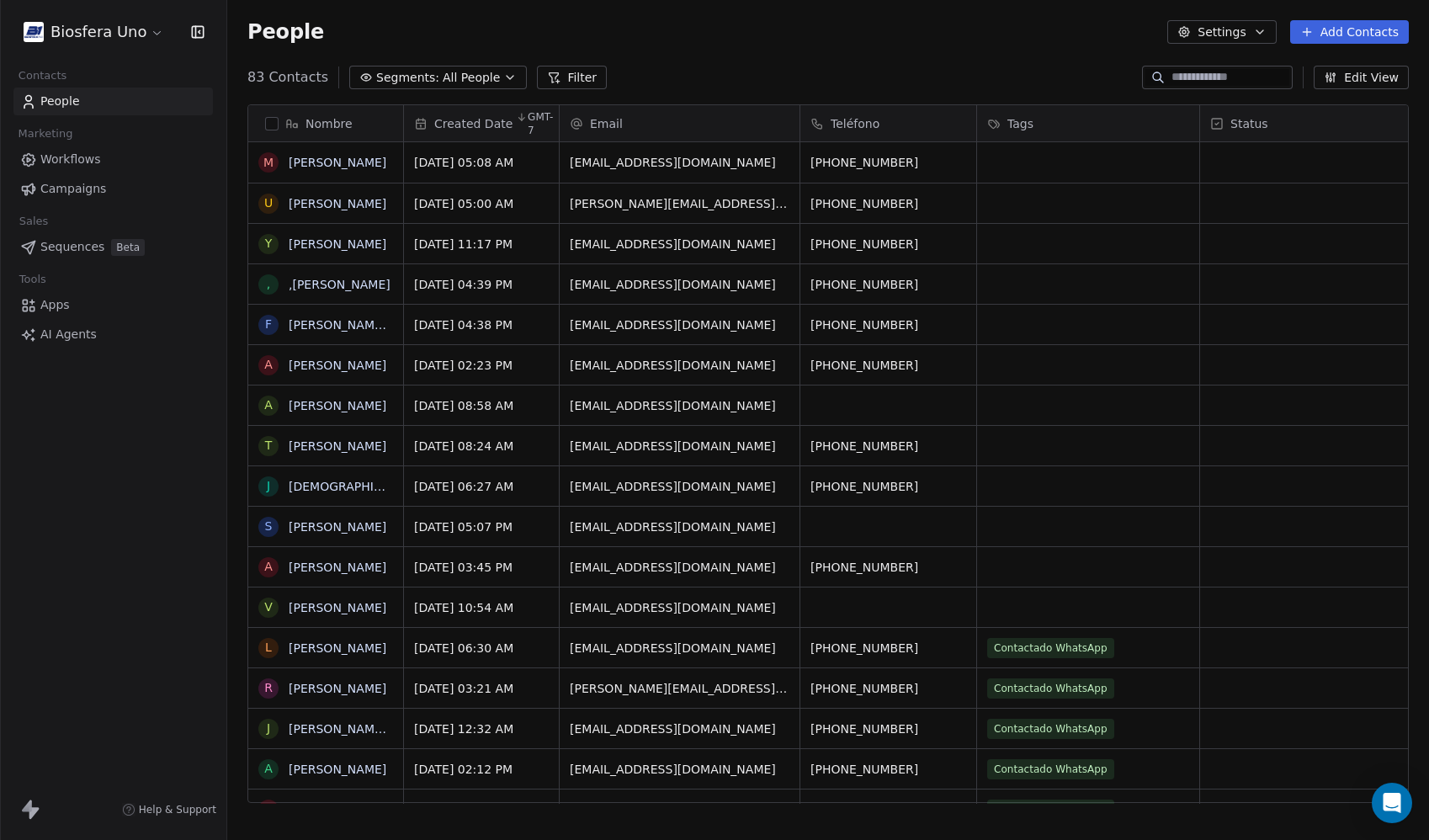
click at [76, 24] on html "Biosfera Uno Contacts People Marketing Workflows Campaigns Sales Sequences Beta…" at bounding box center [714, 420] width 1429 height 840
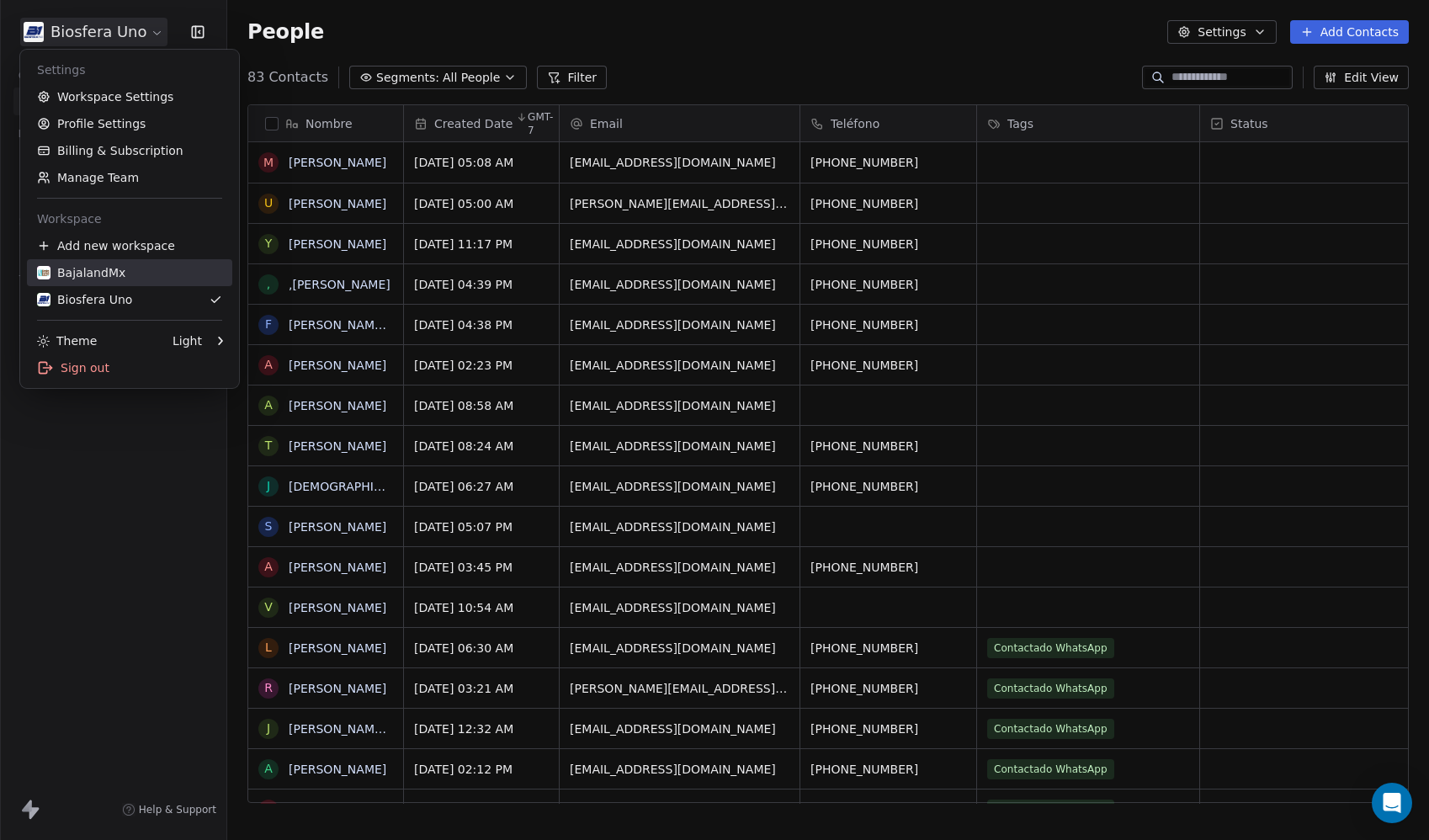
click at [101, 281] on link "BajalandMx" at bounding box center [130, 273] width 206 height 27
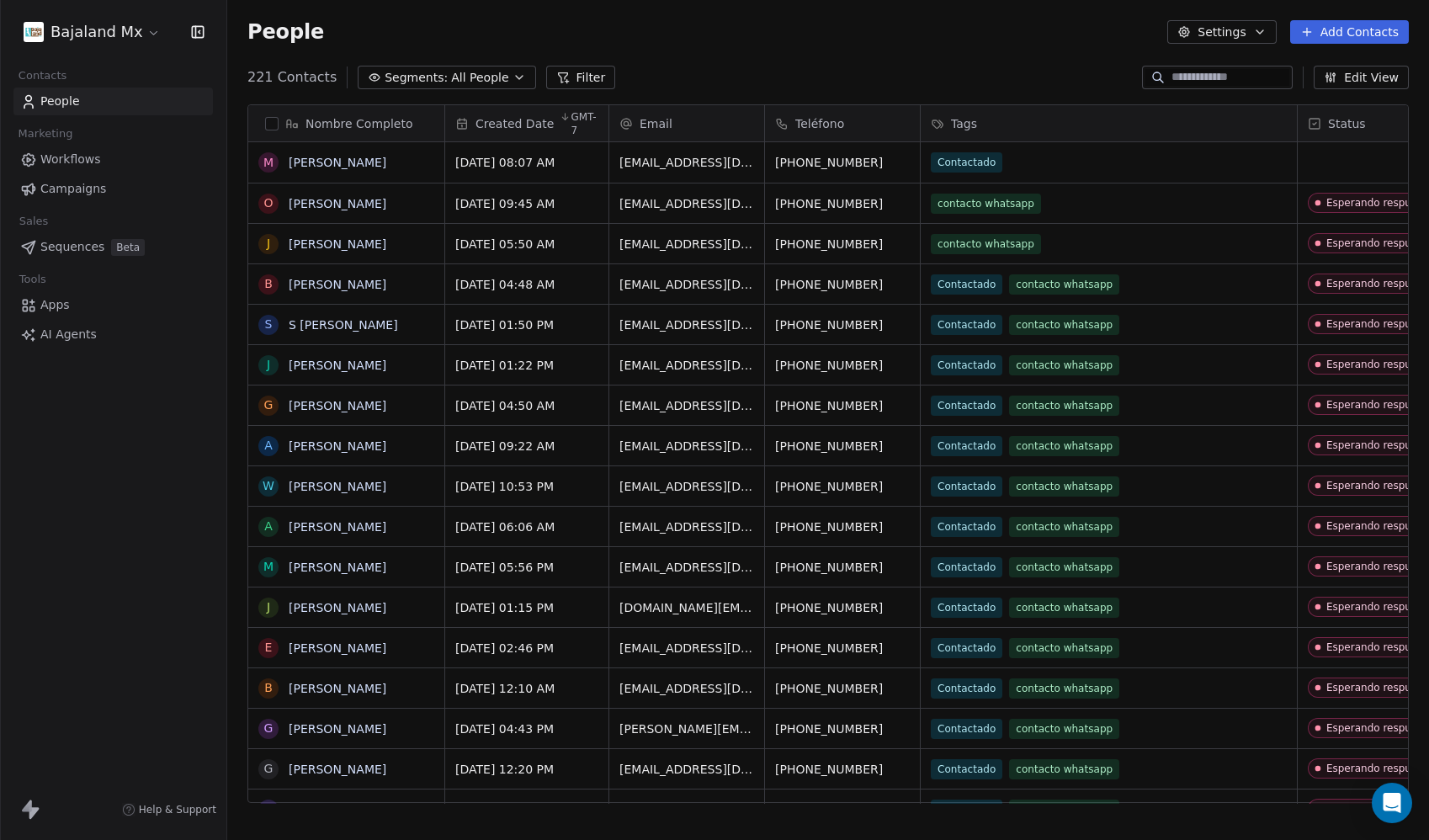
scroll to position [726, 1189]
click at [104, 32] on html "Bajaland Mx Contacts People Marketing Workflows Campaigns Sales Sequences Beta …" at bounding box center [714, 420] width 1429 height 840
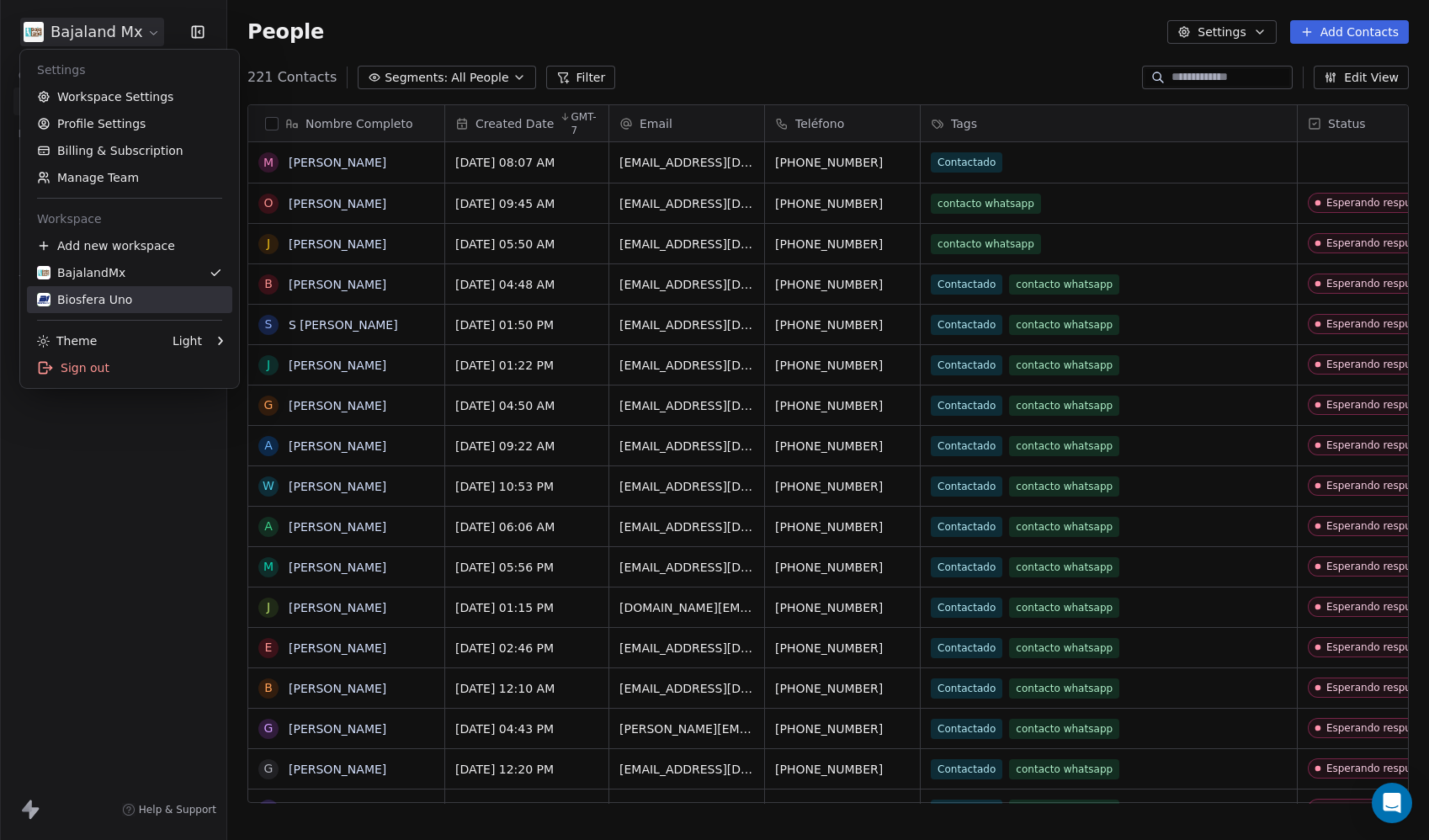
click at [103, 301] on div "Biosfera Uno" at bounding box center [85, 299] width 96 height 17
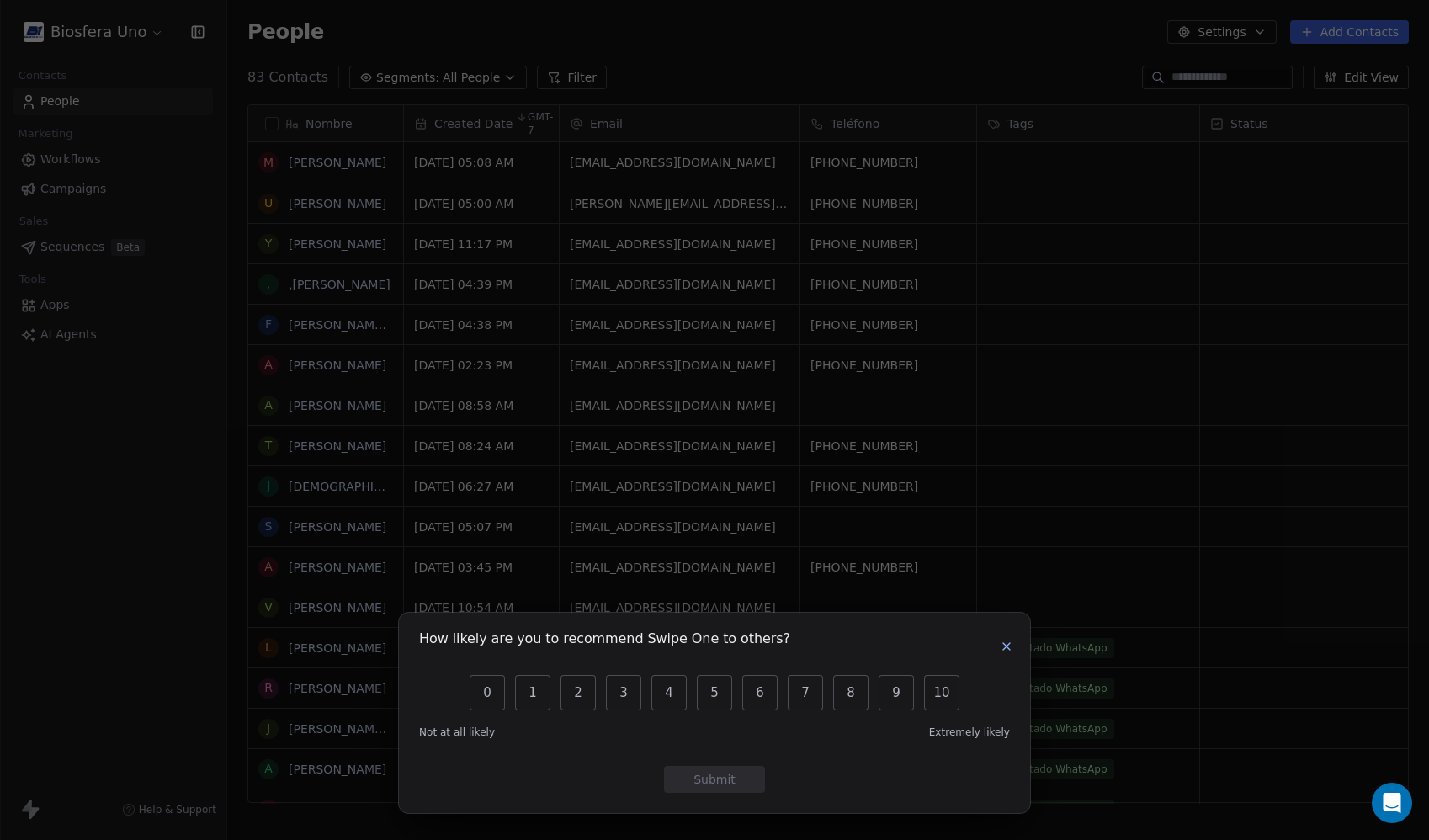
scroll to position [726, 1189]
click at [1015, 644] on button "button" at bounding box center [1007, 646] width 20 height 20
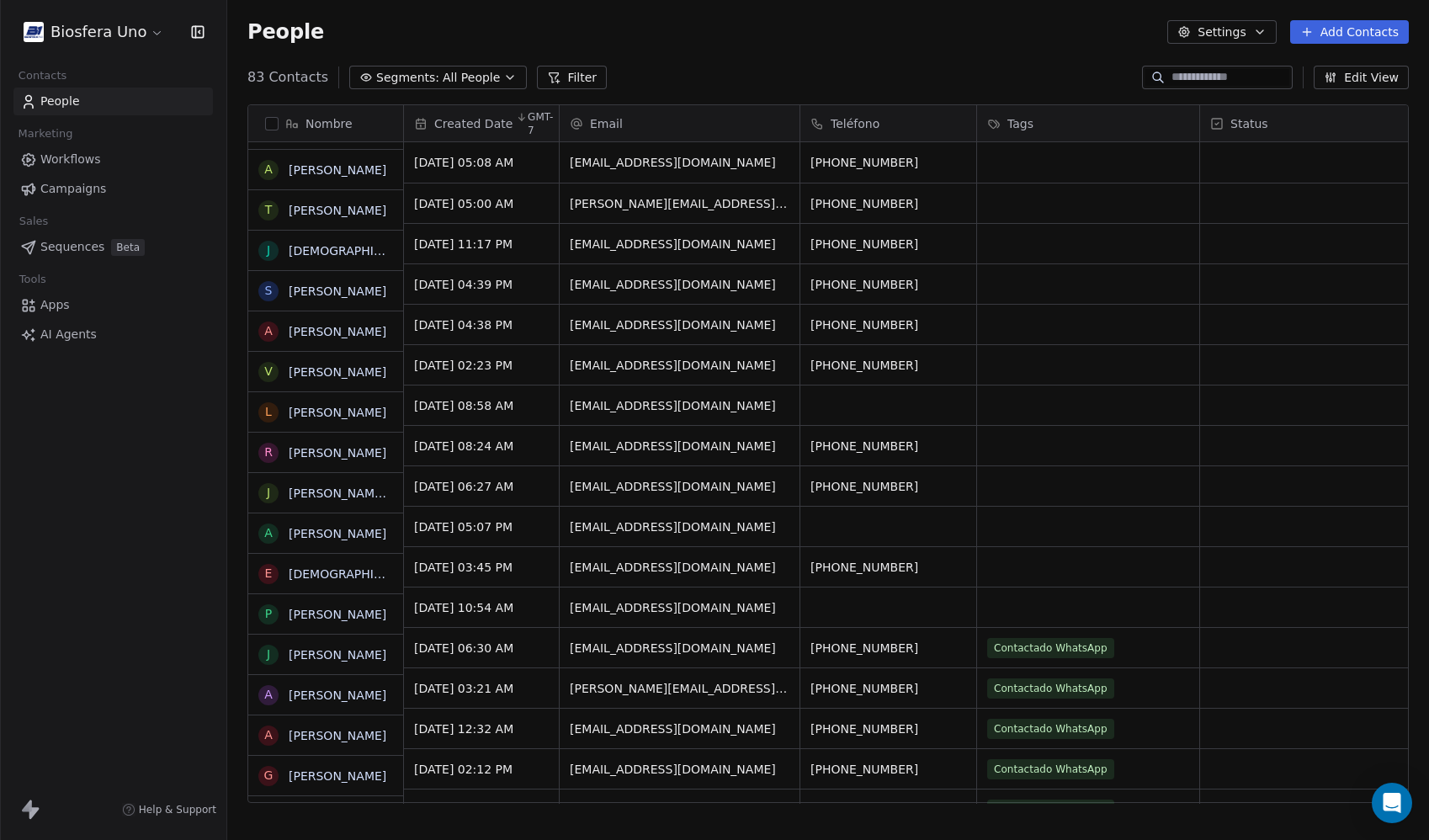
scroll to position [0, 0]
